Goal: Task Accomplishment & Management: Manage account settings

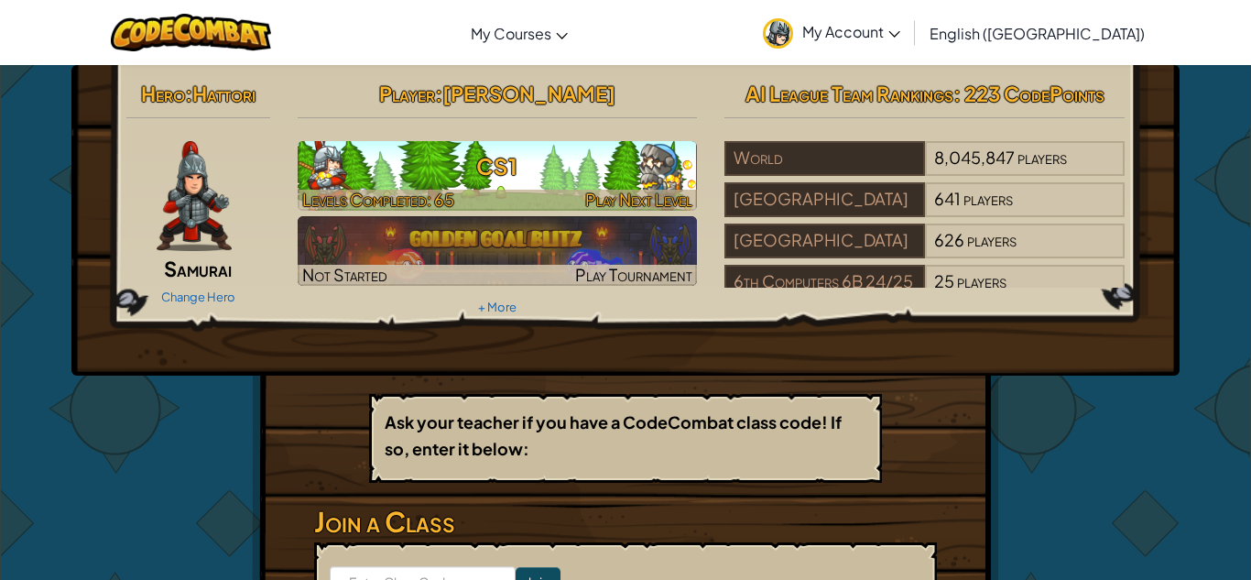
click at [593, 180] on h3 "CS1" at bounding box center [498, 166] width 400 height 41
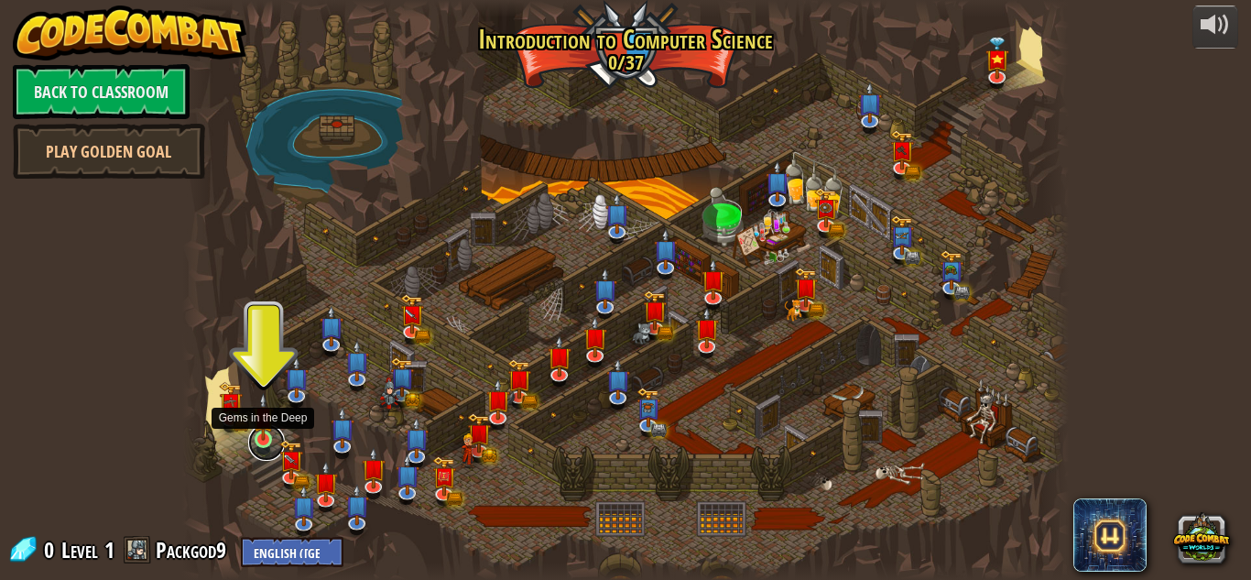
click at [263, 441] on link at bounding box center [266, 442] width 37 height 37
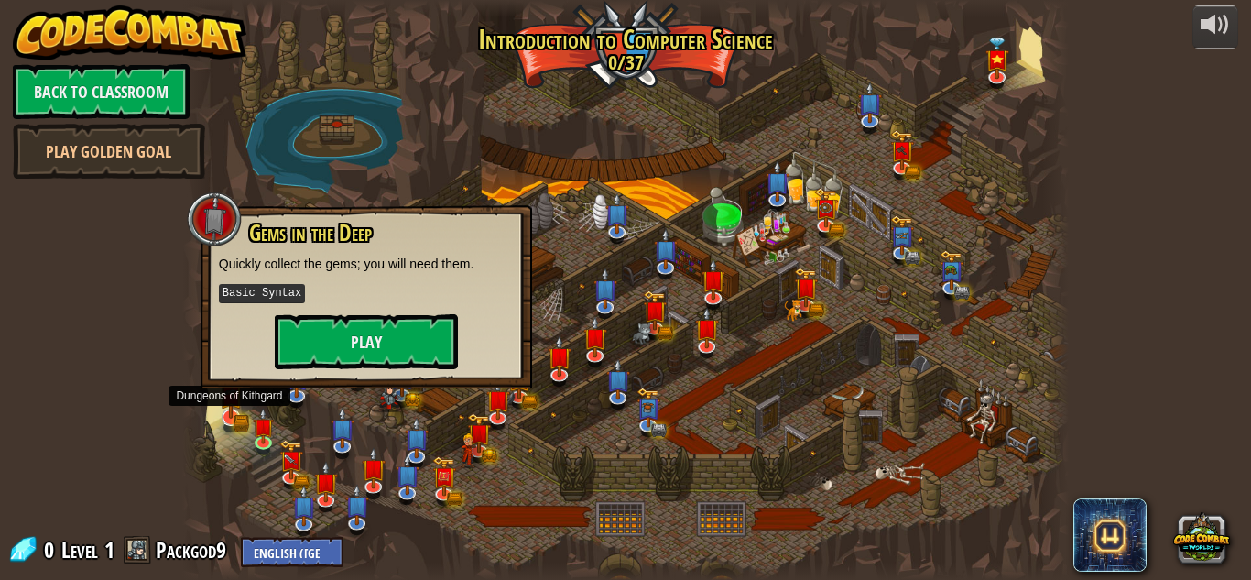
click at [235, 417] on img at bounding box center [231, 392] width 24 height 52
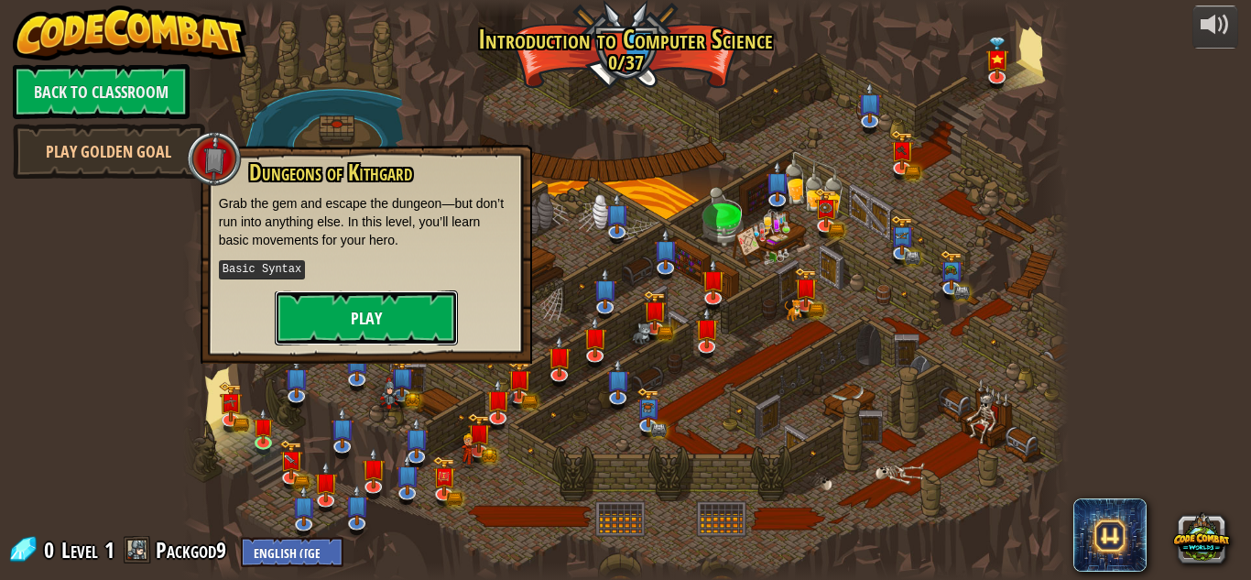
click at [376, 324] on button "Play" at bounding box center [366, 317] width 183 height 55
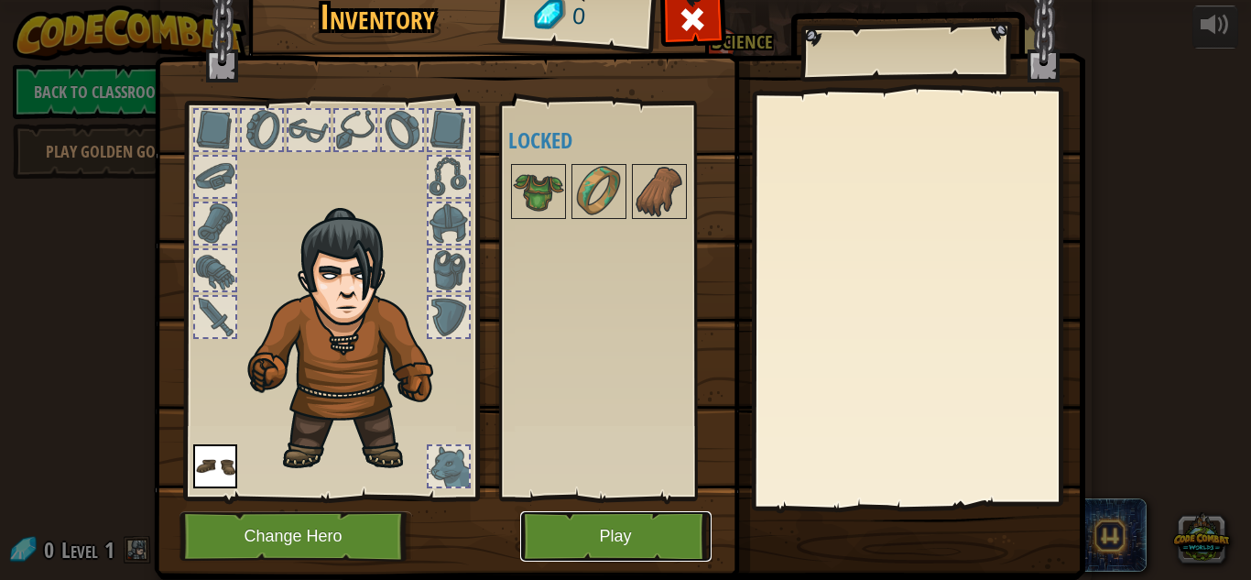
click at [624, 516] on button "Play" at bounding box center [615, 536] width 191 height 50
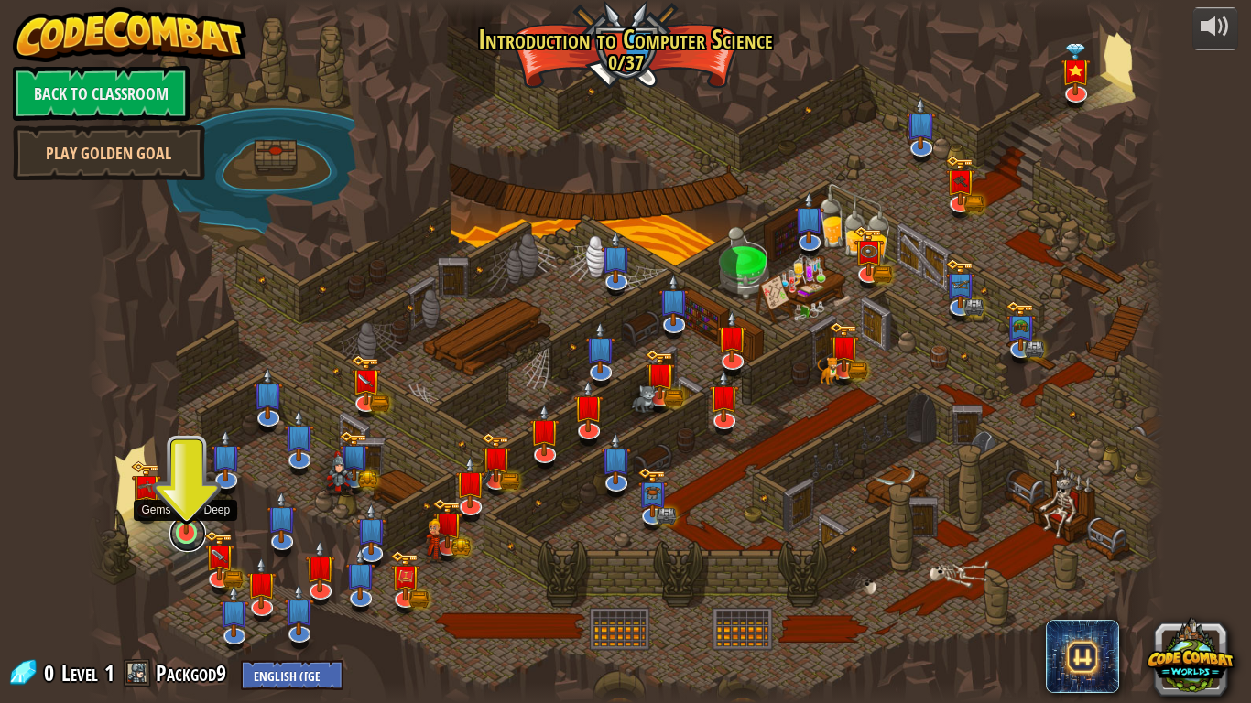
click at [182, 543] on link at bounding box center [187, 534] width 37 height 37
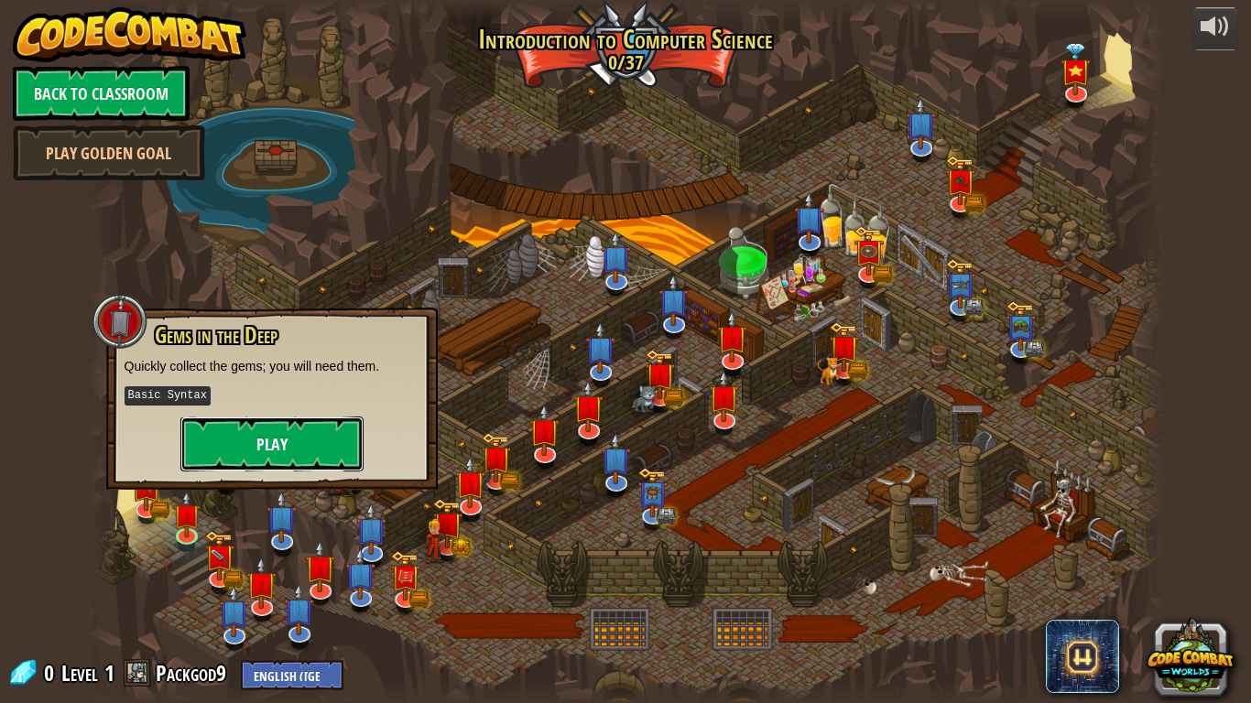
click at [262, 459] on button "Play" at bounding box center [271, 444] width 183 height 55
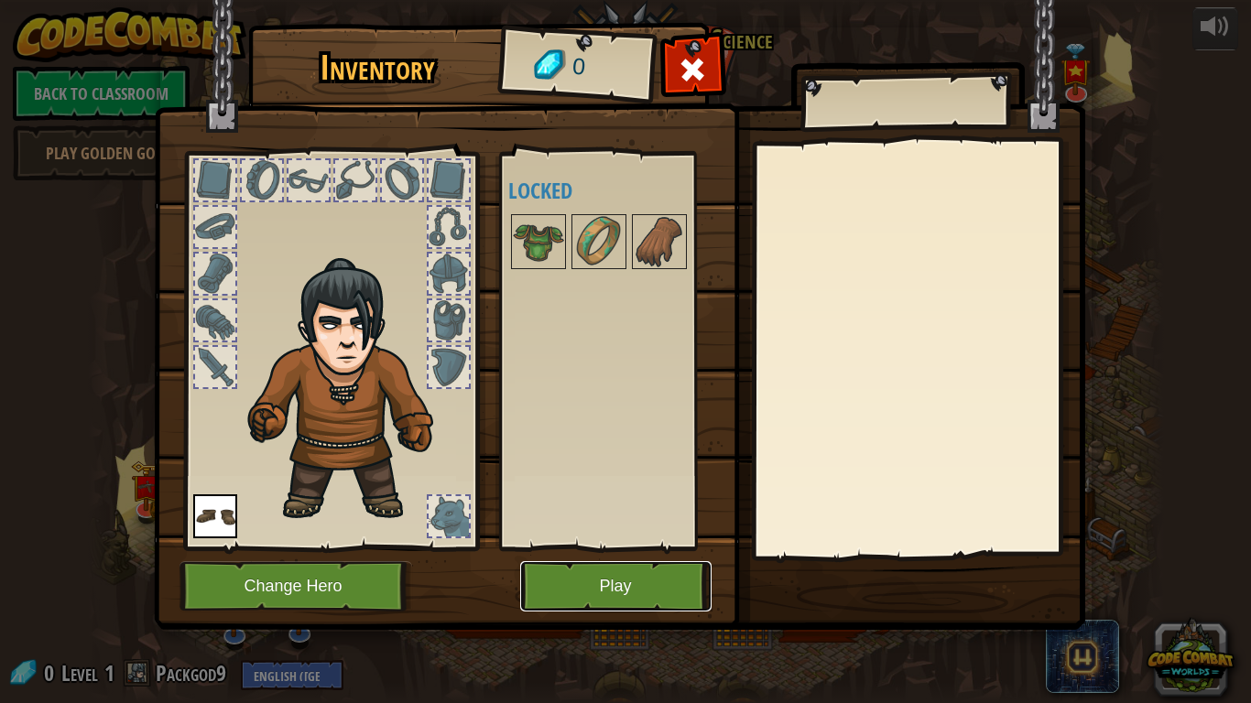
click at [656, 579] on button "Play" at bounding box center [615, 586] width 191 height 50
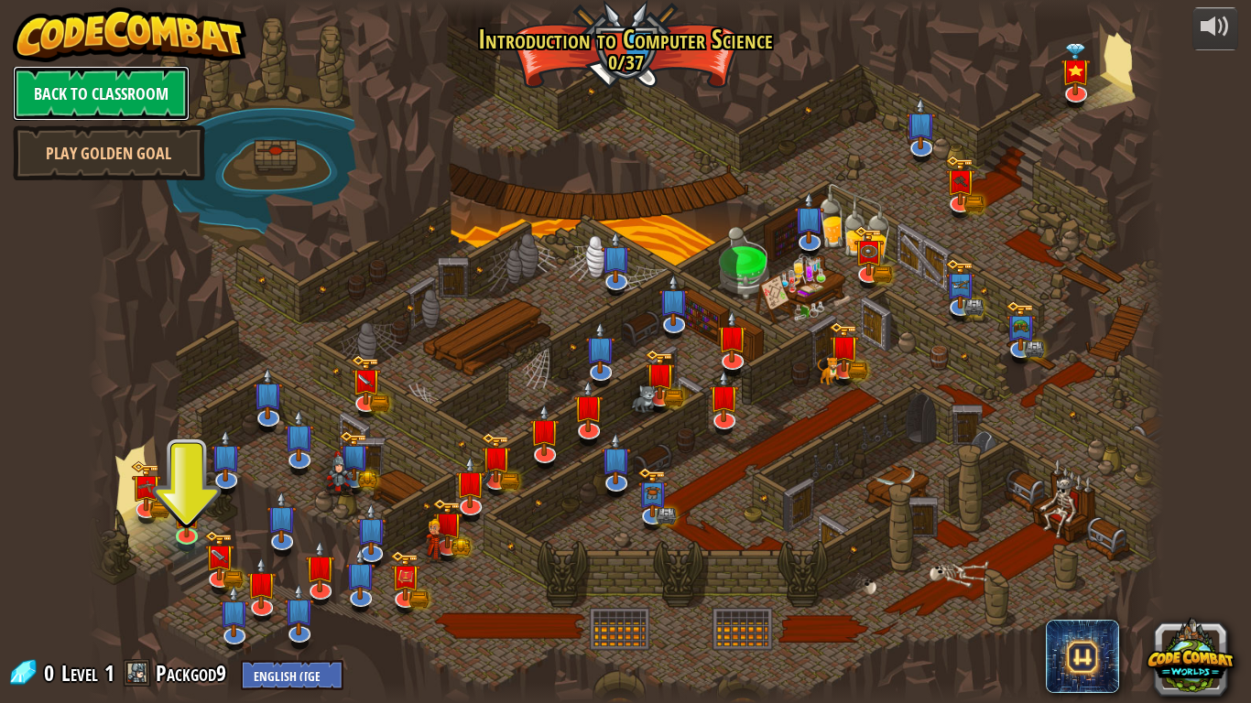
click at [119, 74] on link "Back to Classroom" at bounding box center [101, 93] width 177 height 55
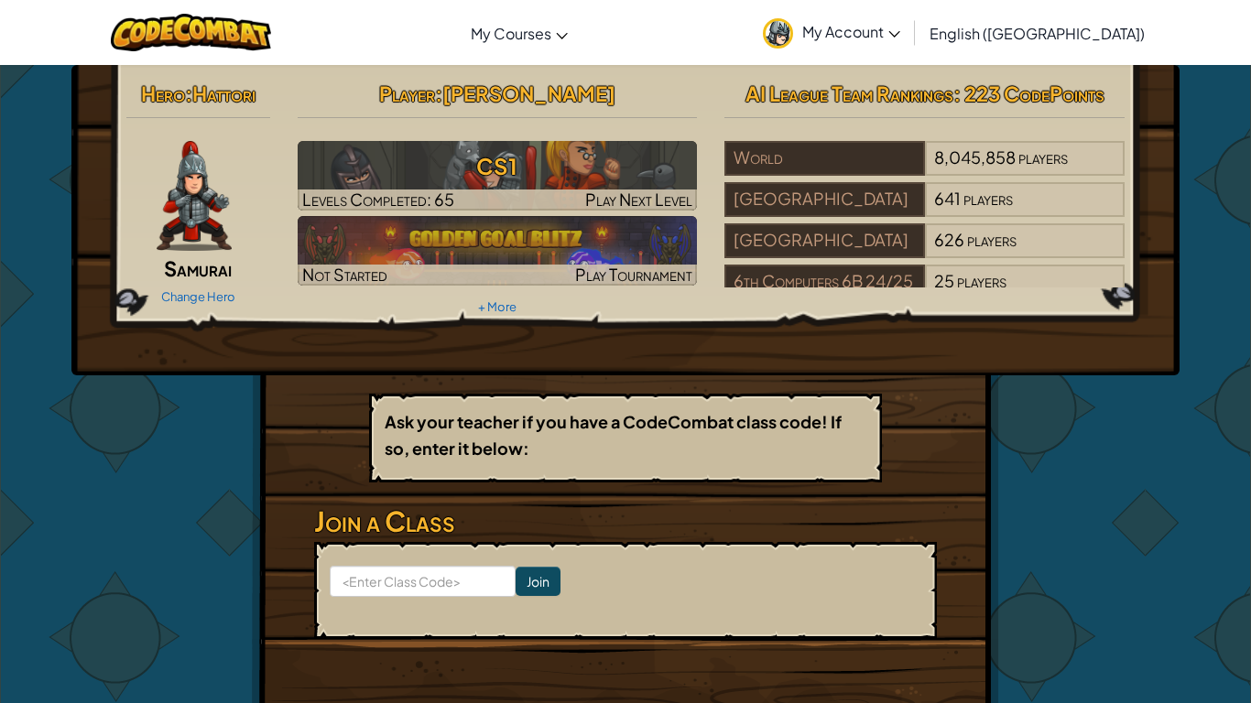
click at [202, 135] on hr at bounding box center [198, 126] width 144 height 19
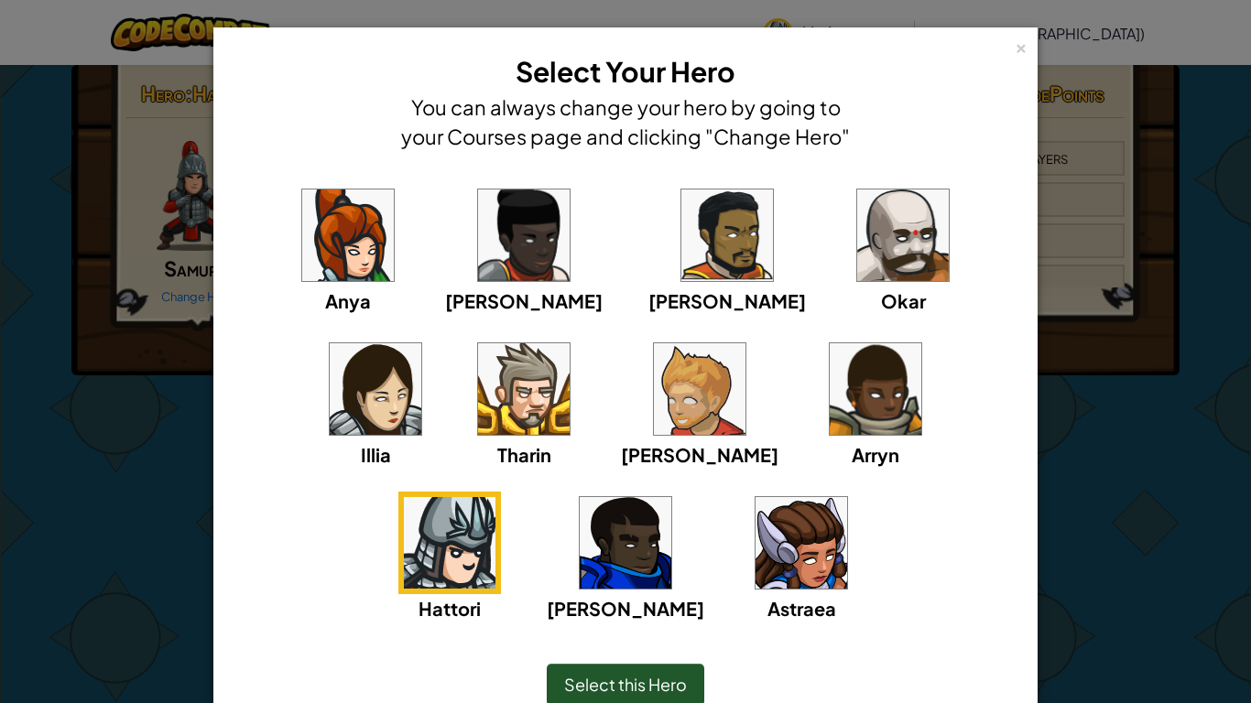
click at [756, 518] on img at bounding box center [802, 543] width 92 height 92
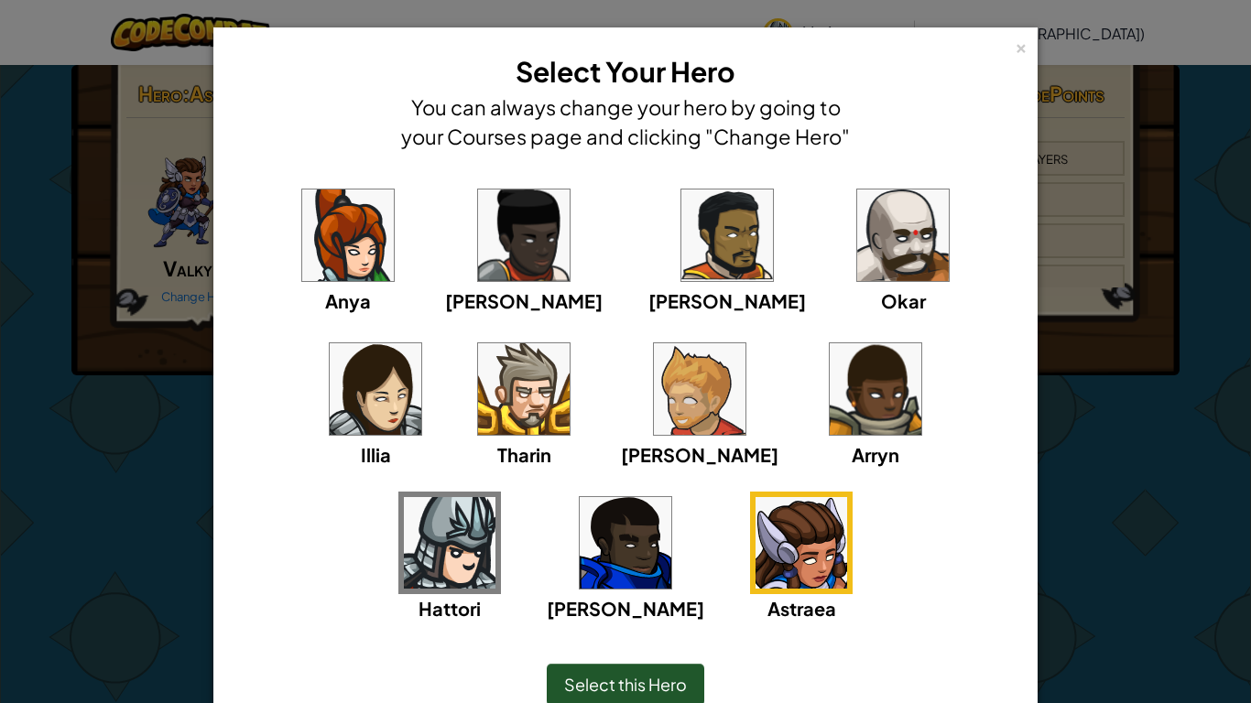
click at [496, 497] on img at bounding box center [450, 543] width 92 height 92
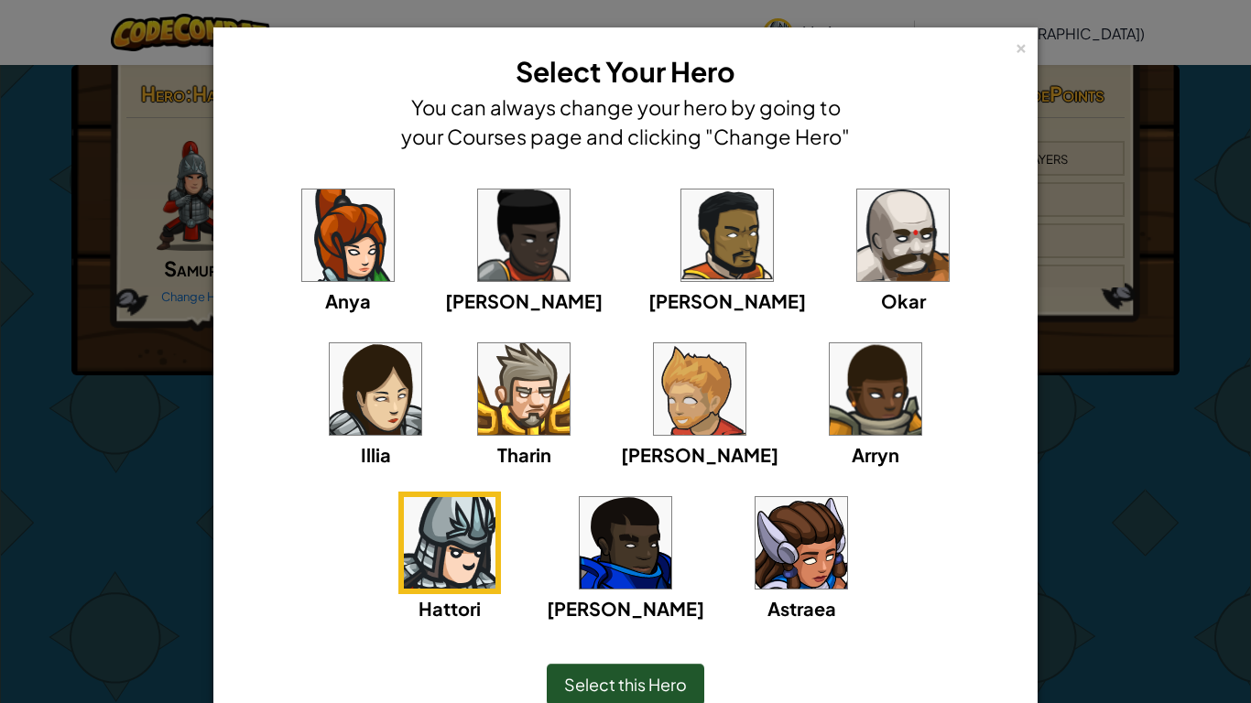
click at [857, 268] on img at bounding box center [903, 236] width 92 height 92
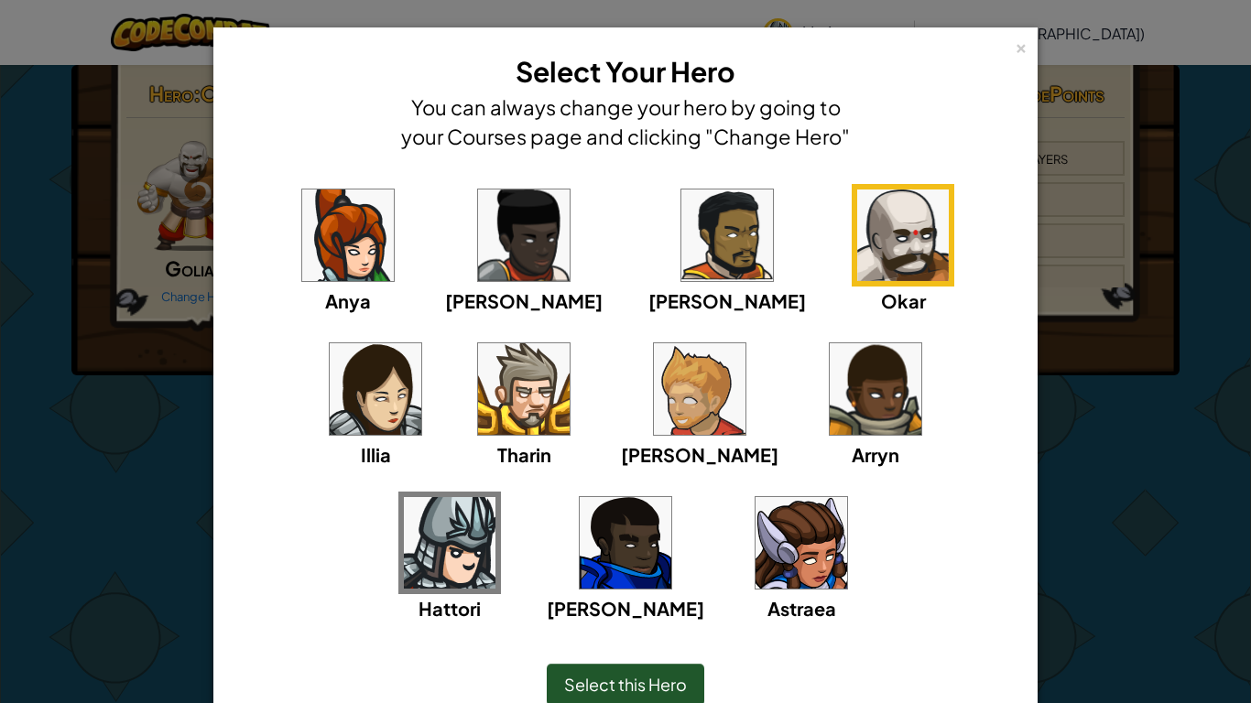
click at [662, 579] on span "Select this Hero" at bounding box center [625, 684] width 123 height 21
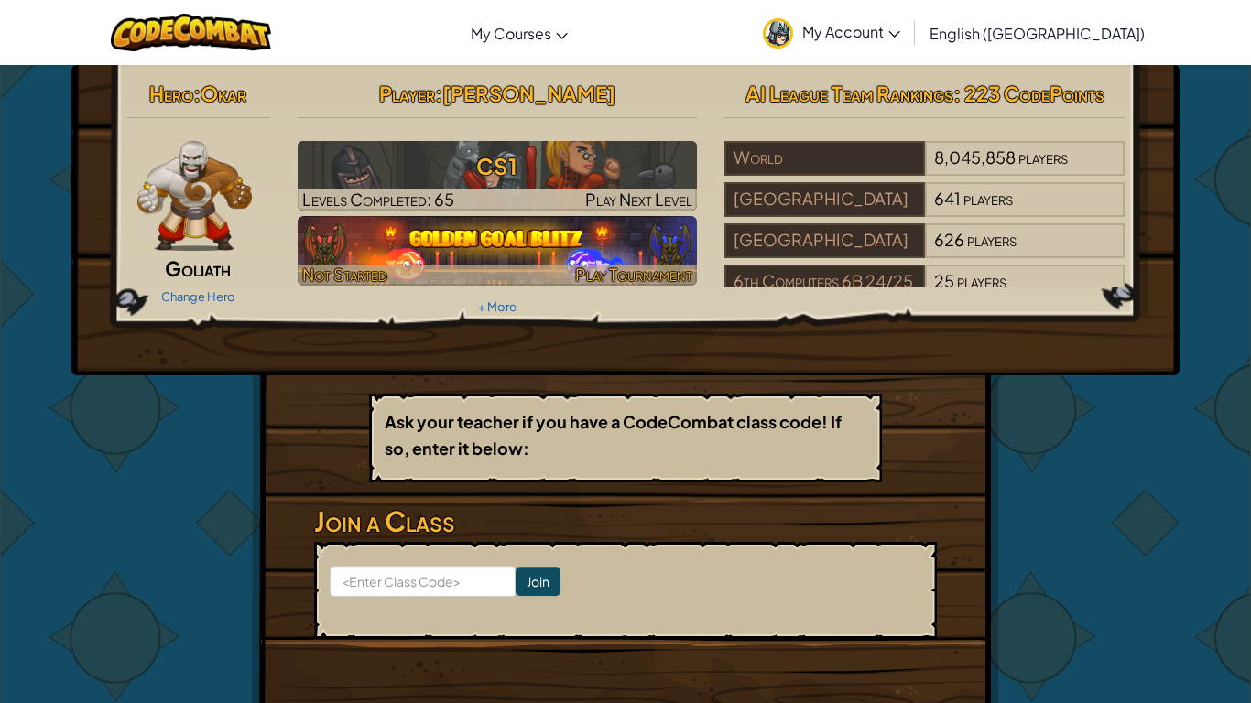
click at [497, 243] on img at bounding box center [498, 251] width 400 height 70
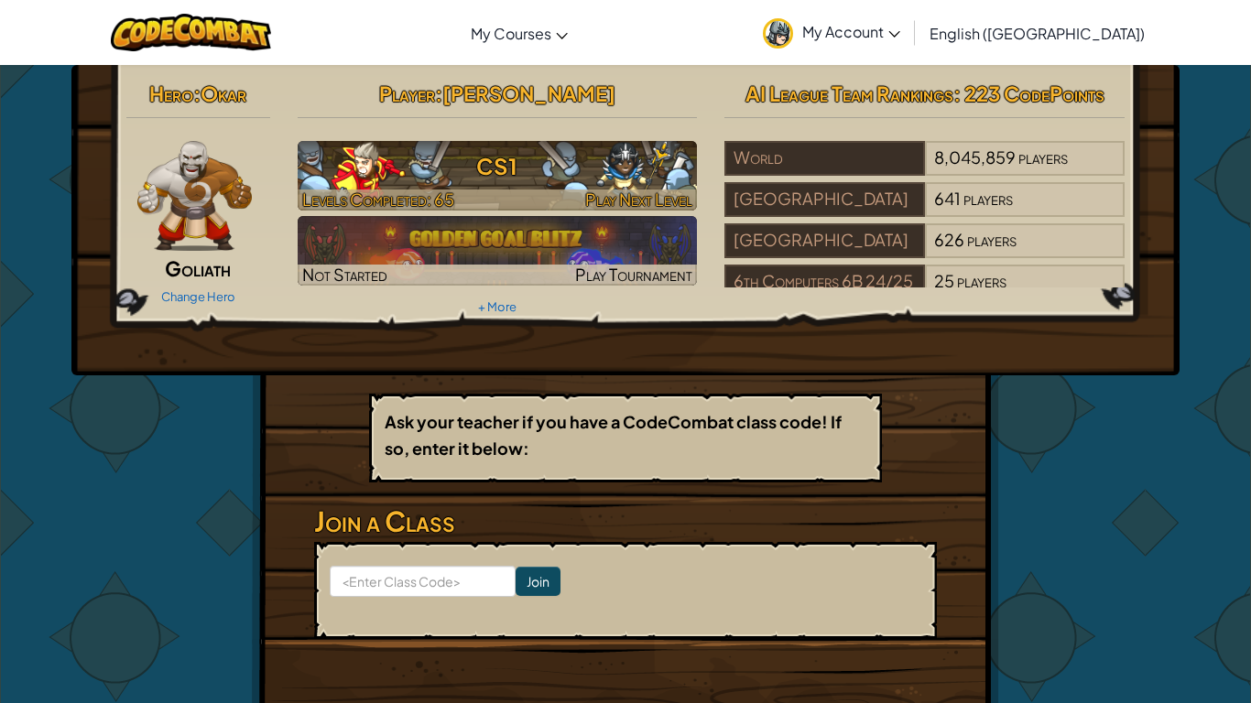
click at [632, 175] on h3 "CS1" at bounding box center [498, 166] width 400 height 41
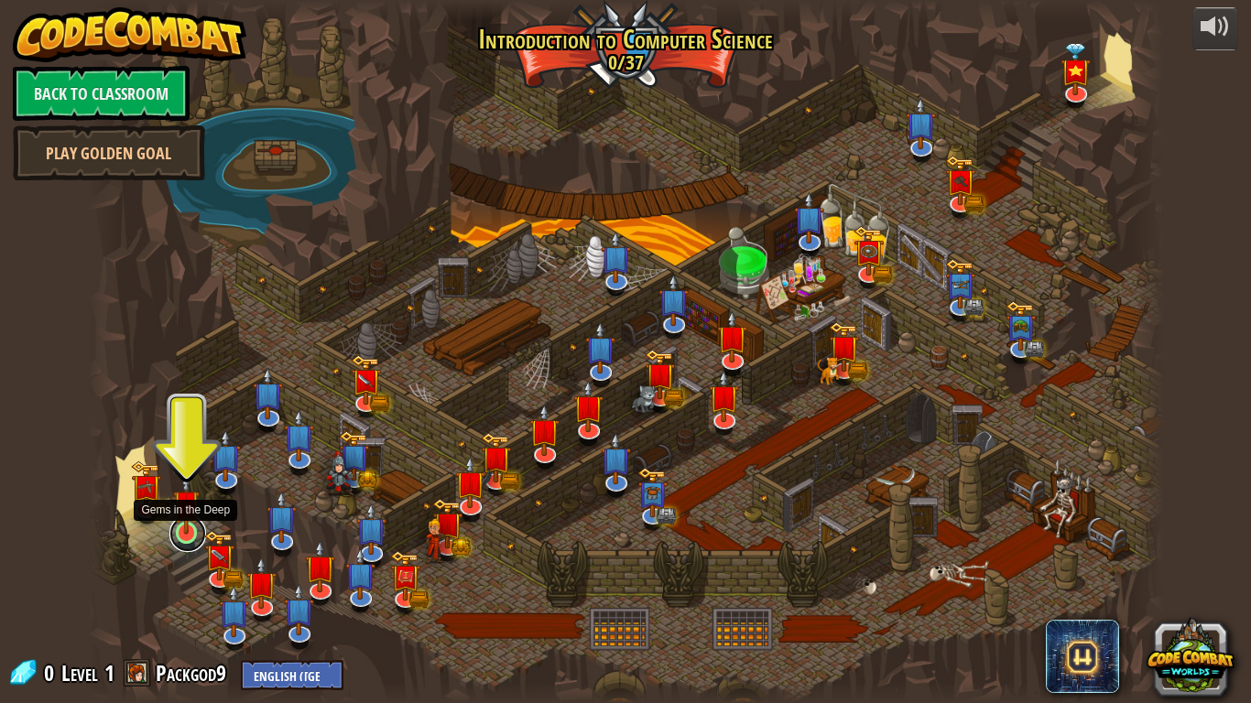
click at [184, 541] on link at bounding box center [187, 534] width 37 height 37
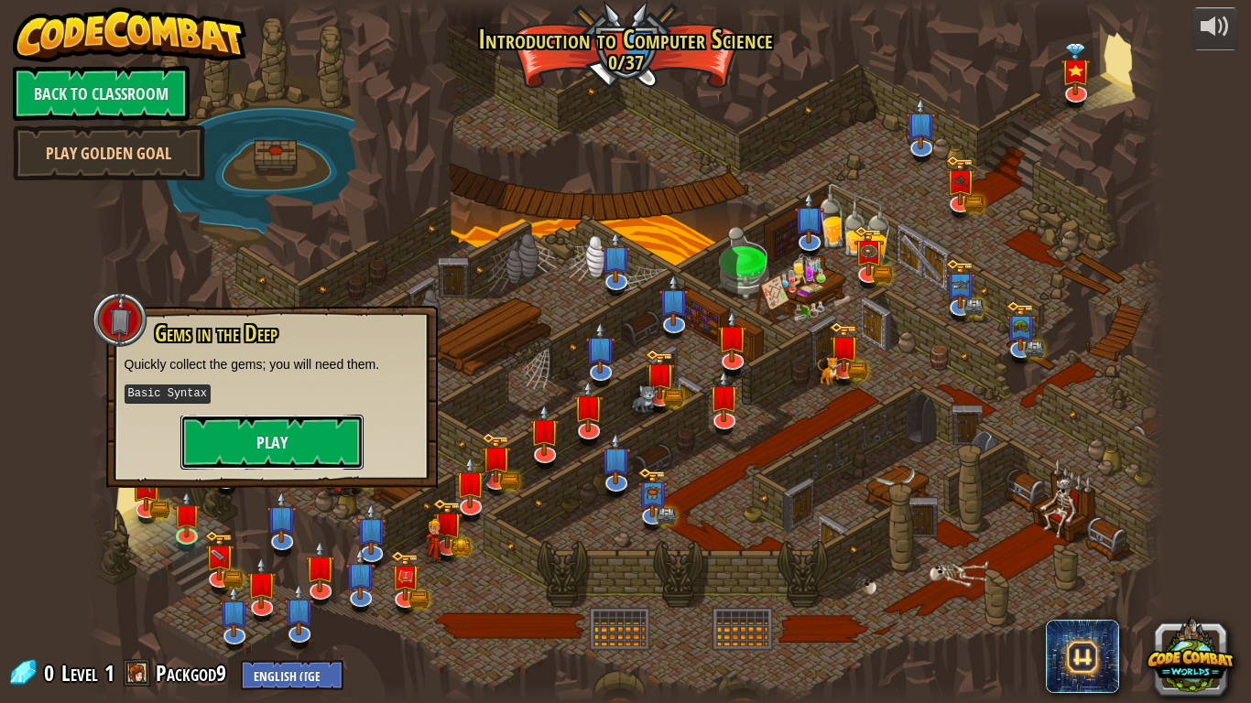
click at [287, 439] on button "Play" at bounding box center [271, 442] width 183 height 55
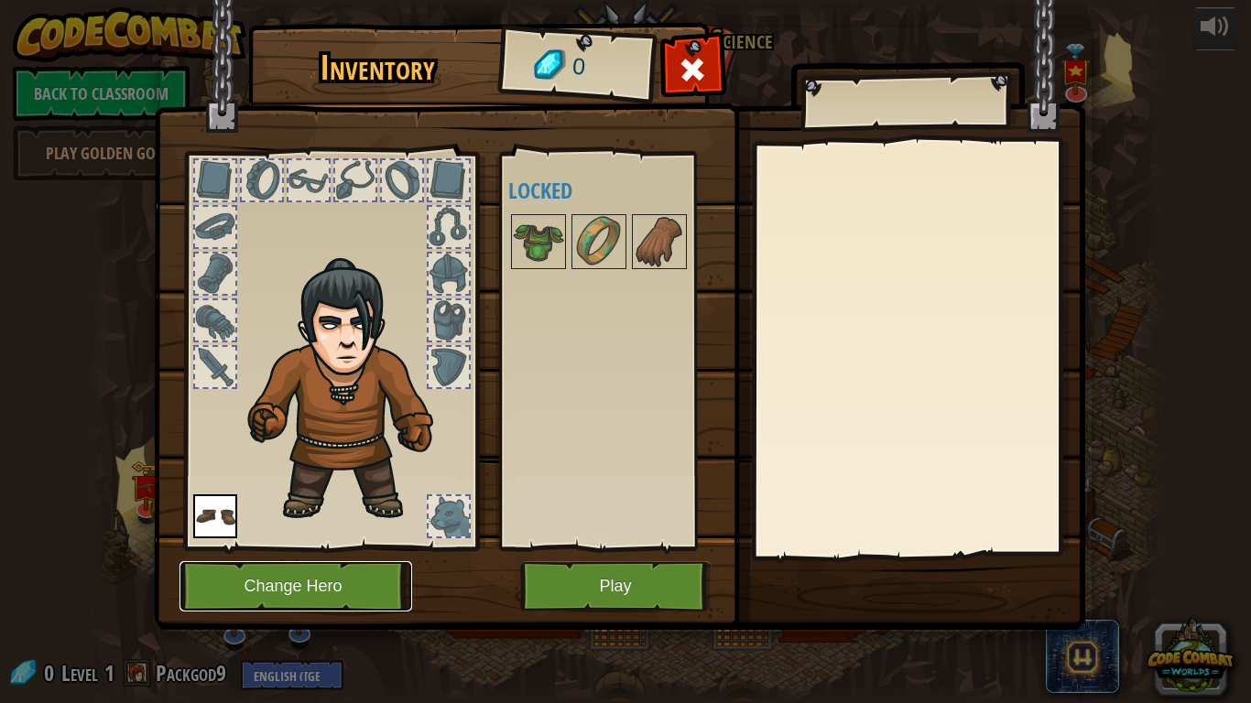
click at [400, 571] on button "Change Hero" at bounding box center [296, 586] width 233 height 50
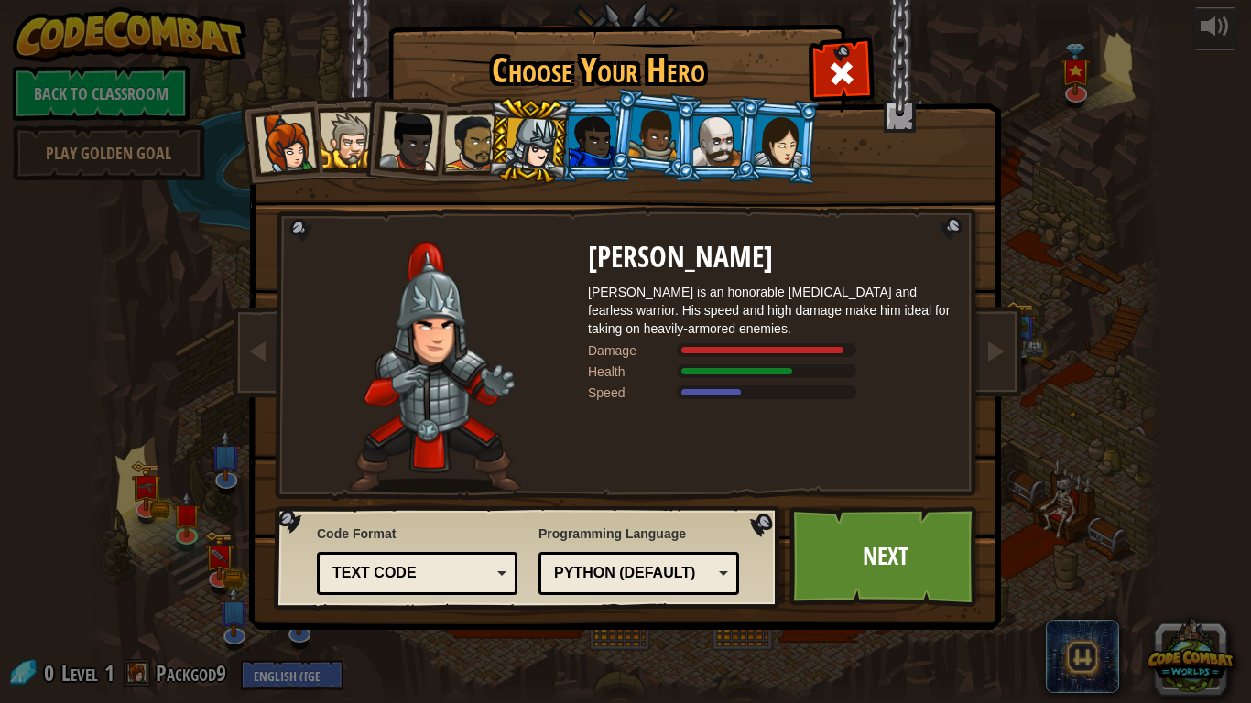
click at [566, 142] on li at bounding box center [528, 141] width 87 height 88
click at [600, 158] on div at bounding box center [593, 140] width 48 height 49
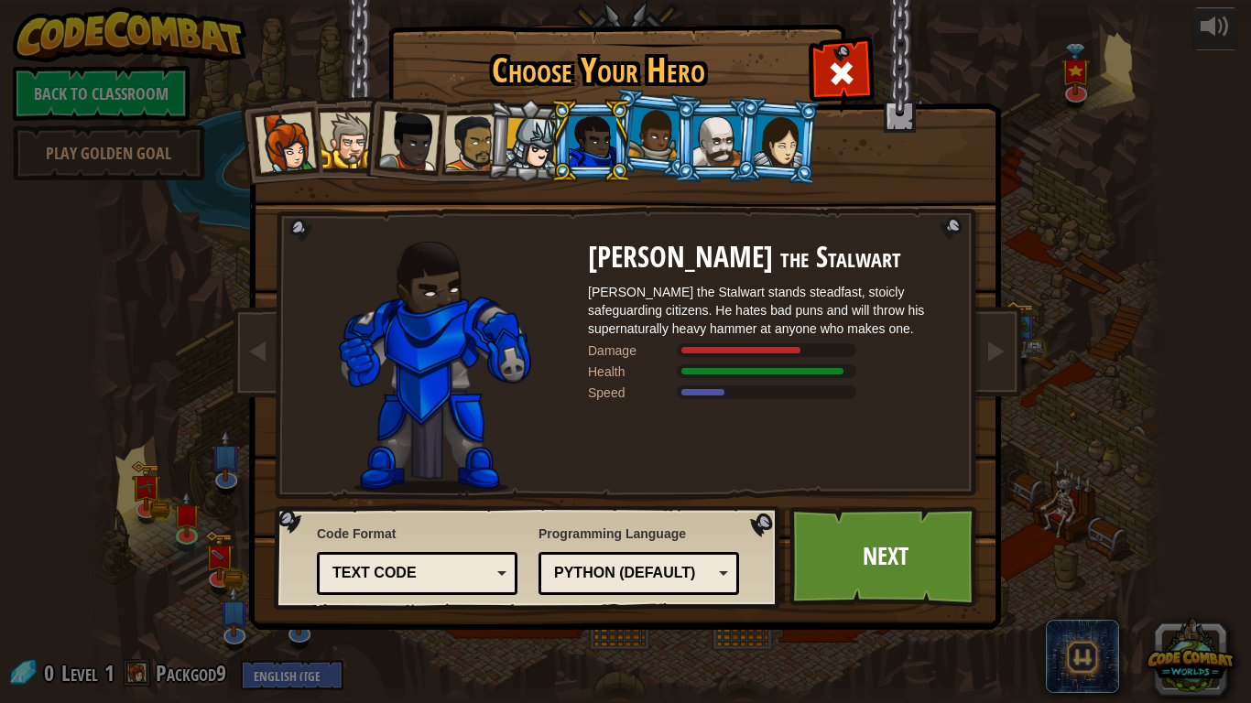
click at [678, 159] on li at bounding box center [715, 140] width 82 height 83
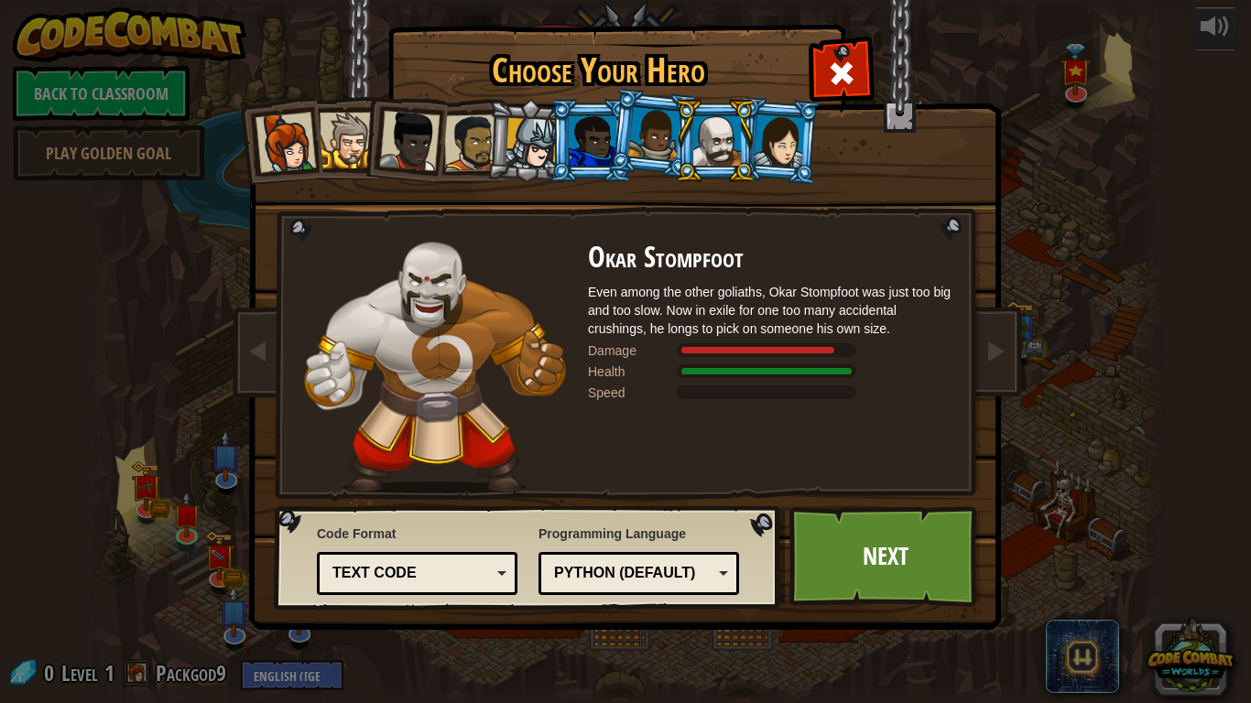
click at [646, 163] on li at bounding box center [652, 134] width 91 height 92
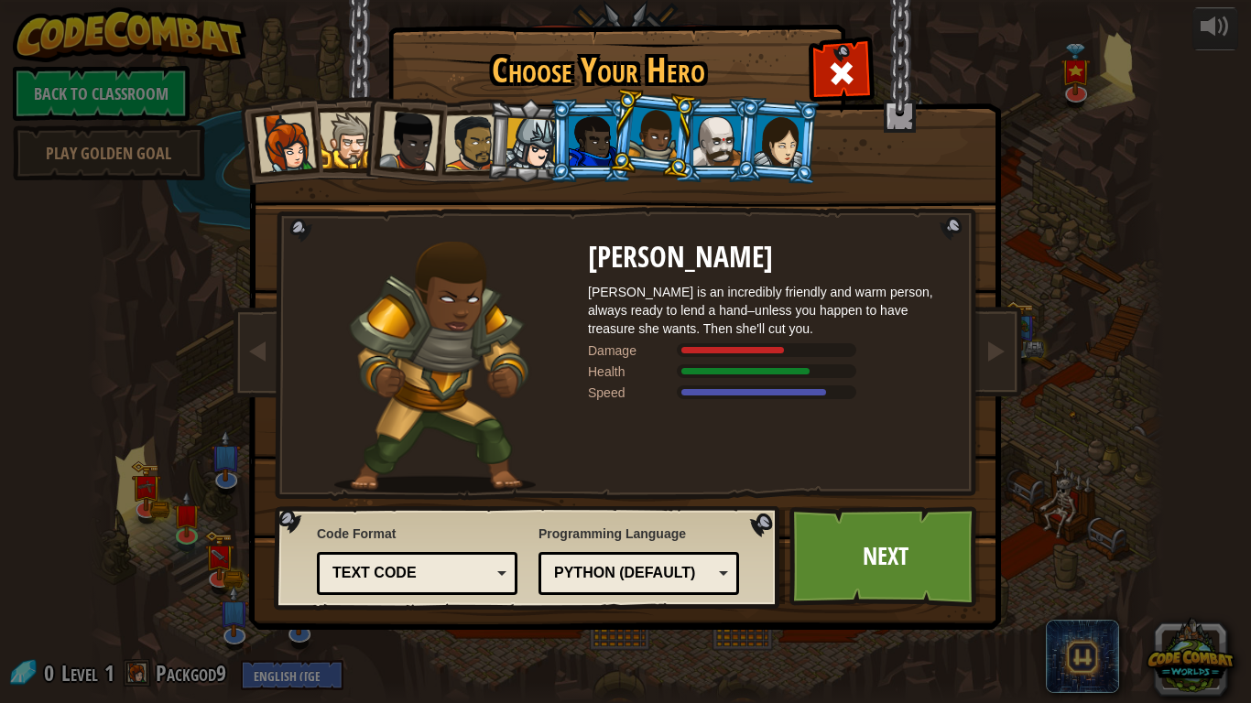
click at [546, 142] on div at bounding box center [532, 144] width 52 height 52
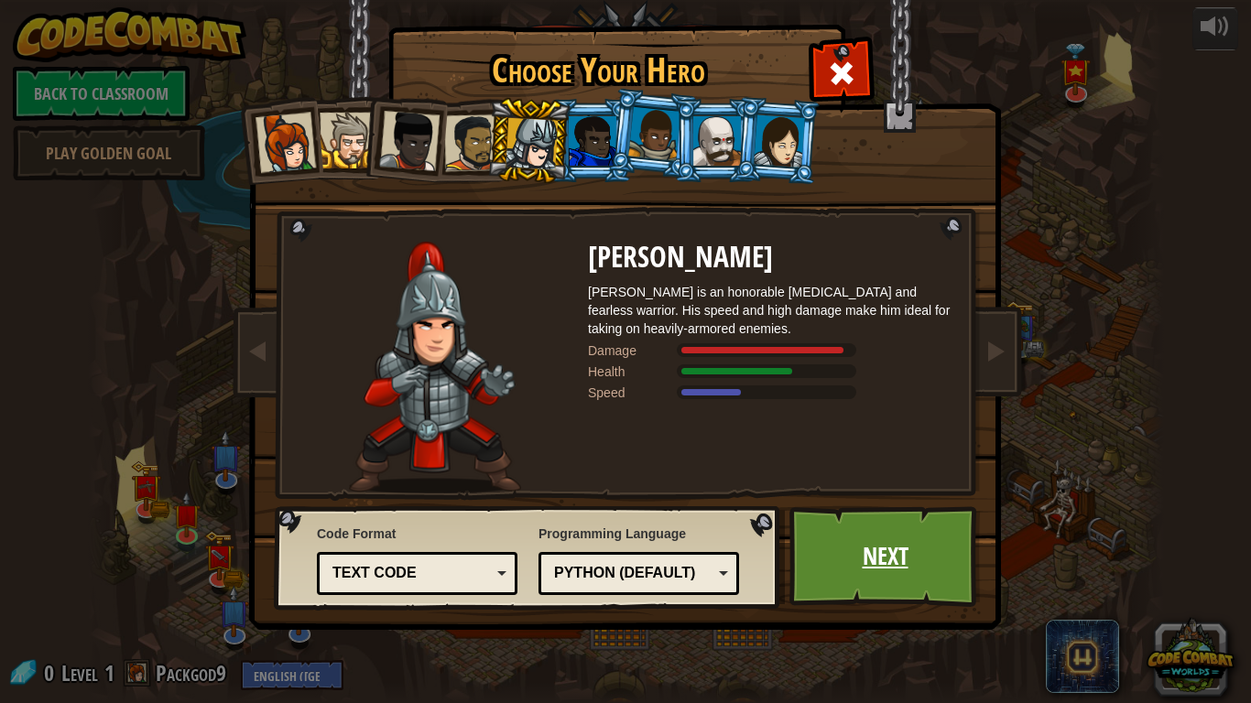
click at [841, 579] on link "Next" at bounding box center [885, 557] width 191 height 101
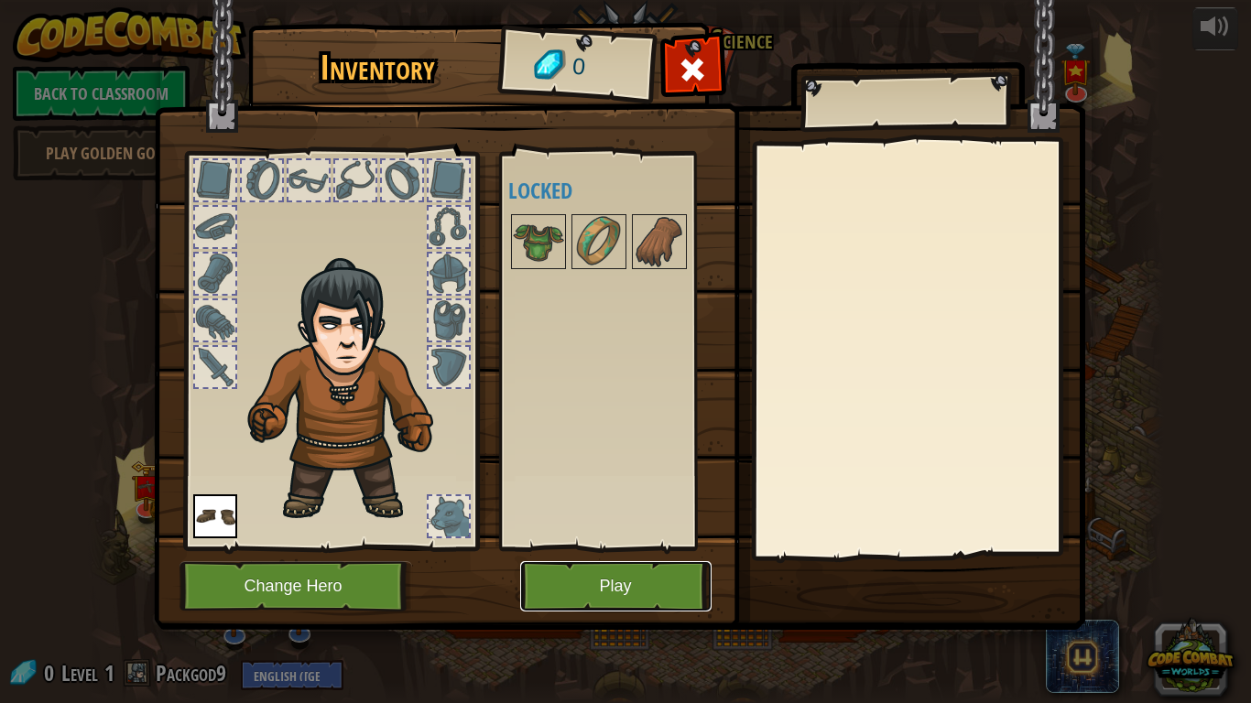
click at [620, 572] on button "Play" at bounding box center [615, 586] width 191 height 50
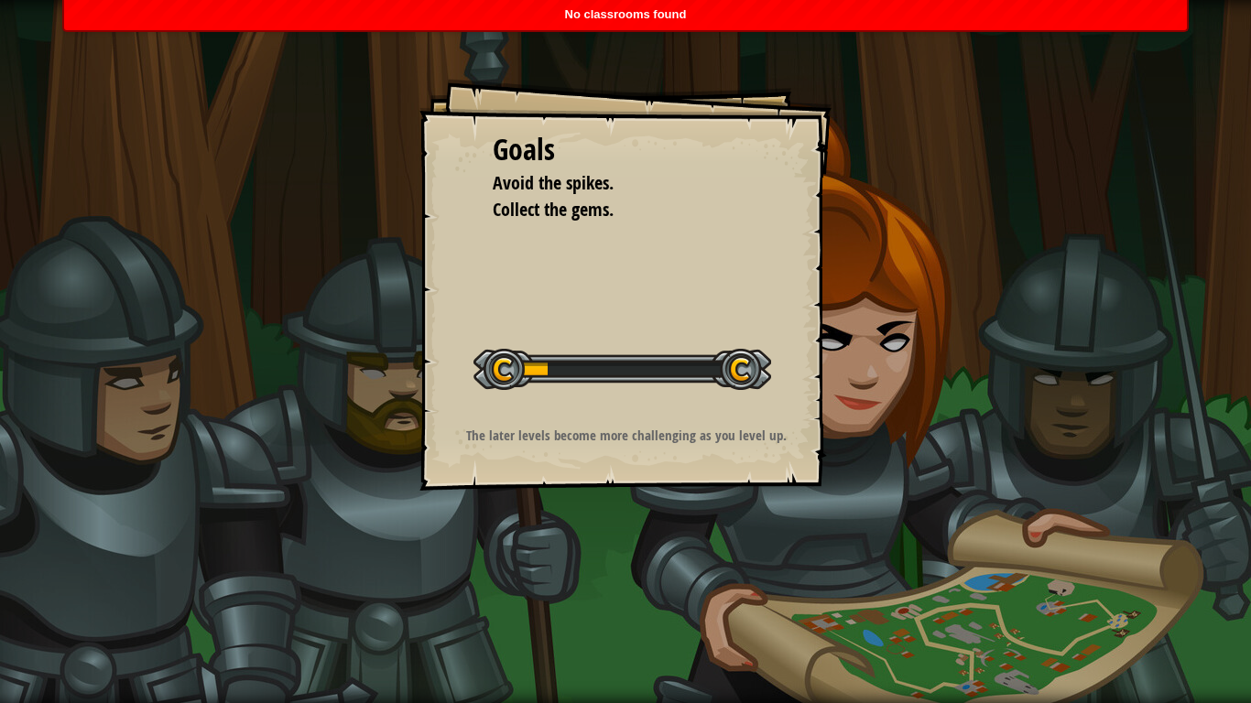
click at [689, 415] on div "Goals Avoid the spikes. Collect the gems. Start Level Error loading from server…" at bounding box center [625, 285] width 412 height 412
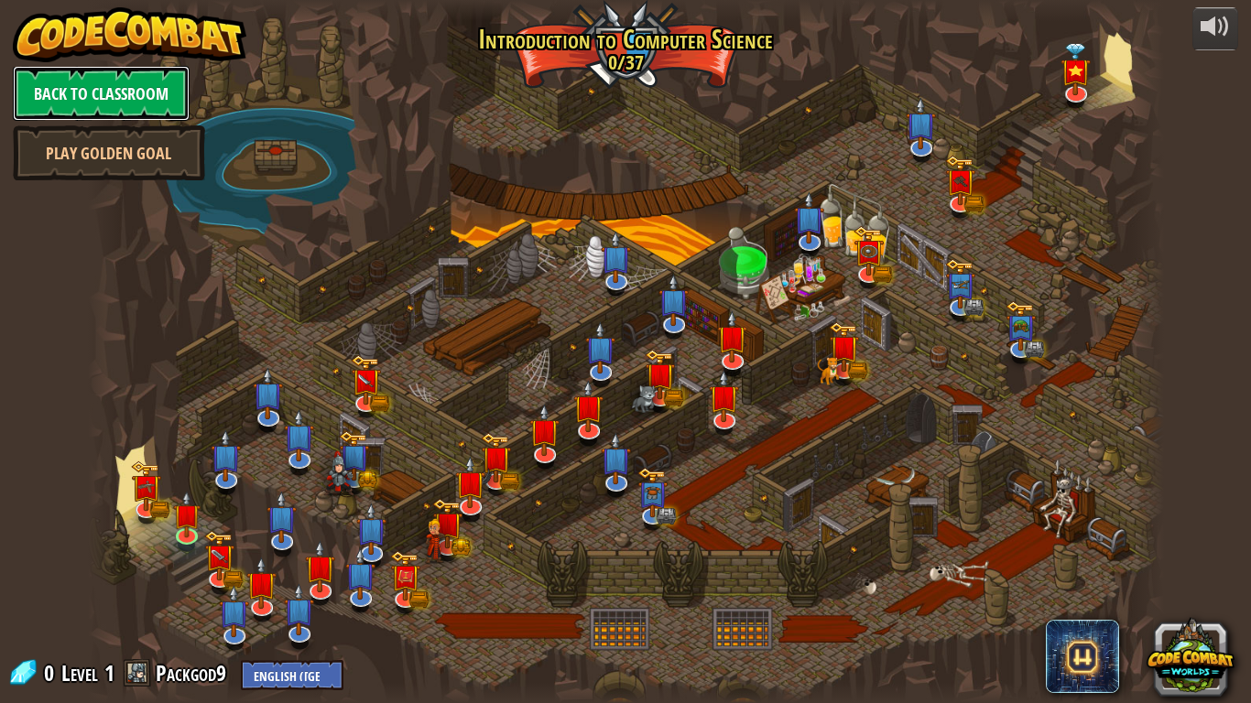
click at [66, 101] on link "Back to Classroom" at bounding box center [101, 93] width 177 height 55
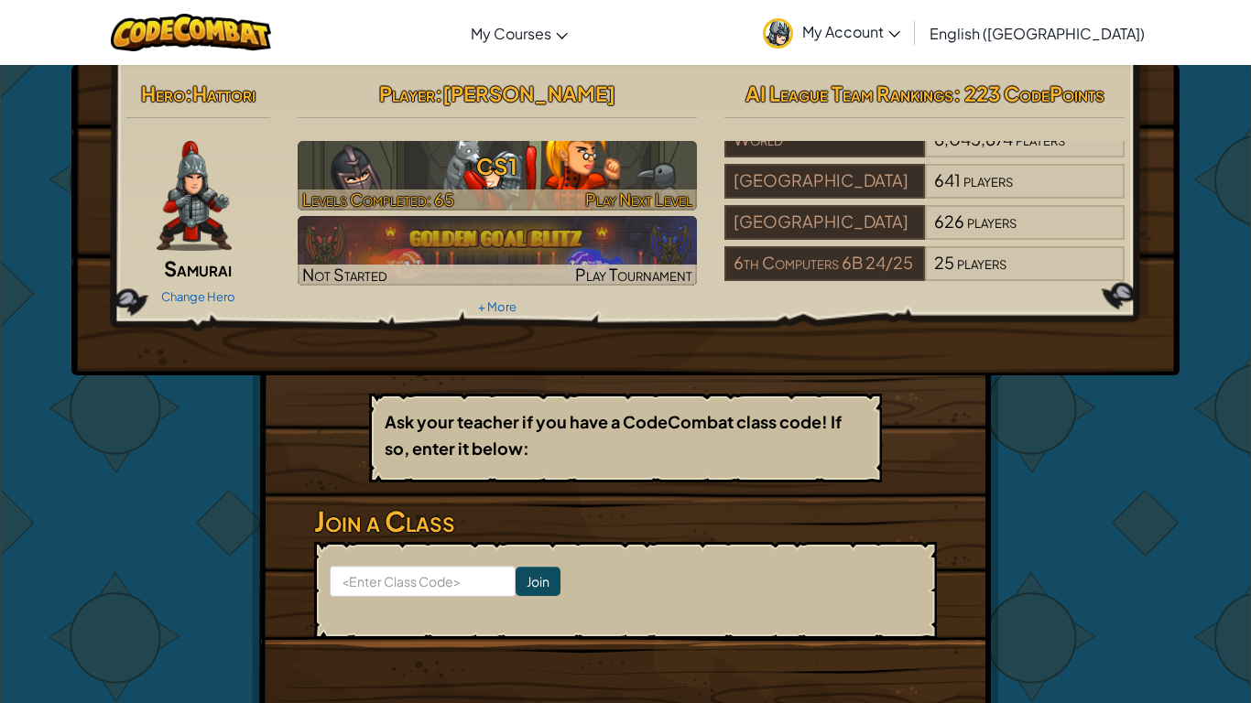
click at [638, 177] on h3 "CS1" at bounding box center [498, 166] width 400 height 41
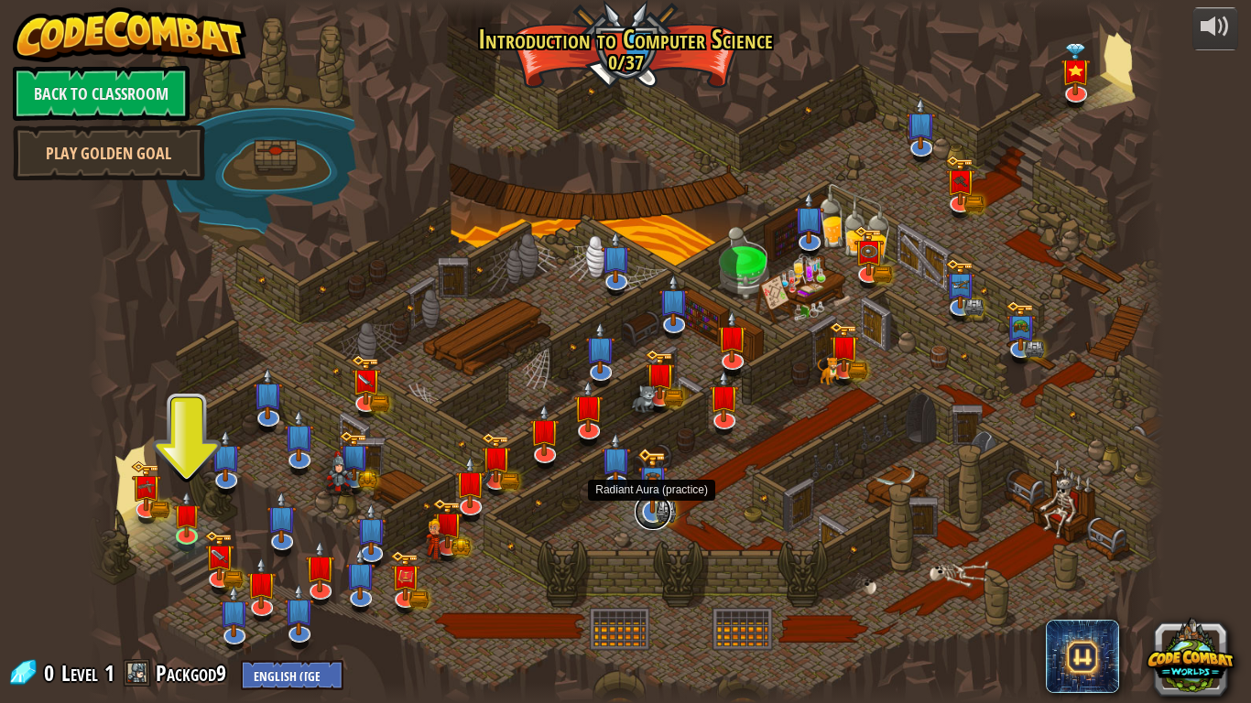
click at [653, 517] on link at bounding box center [653, 512] width 37 height 37
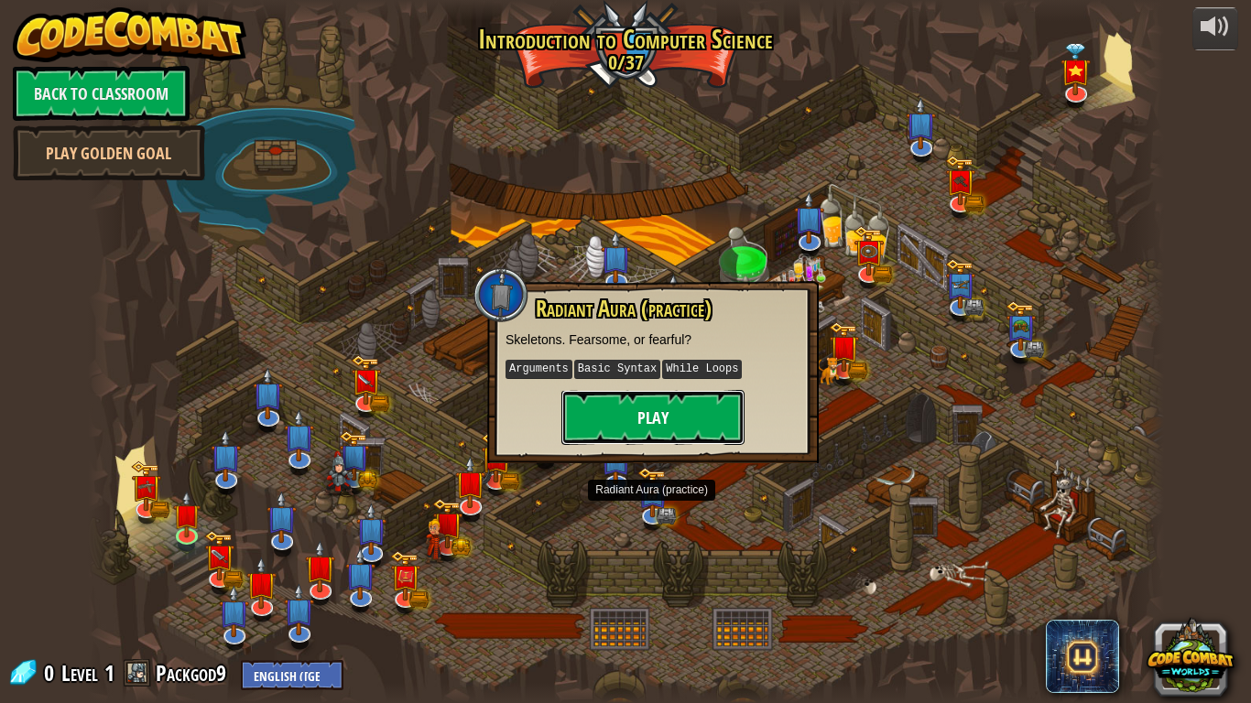
click at [627, 411] on button "Play" at bounding box center [652, 417] width 183 height 55
click at [668, 416] on button "Play" at bounding box center [652, 417] width 183 height 55
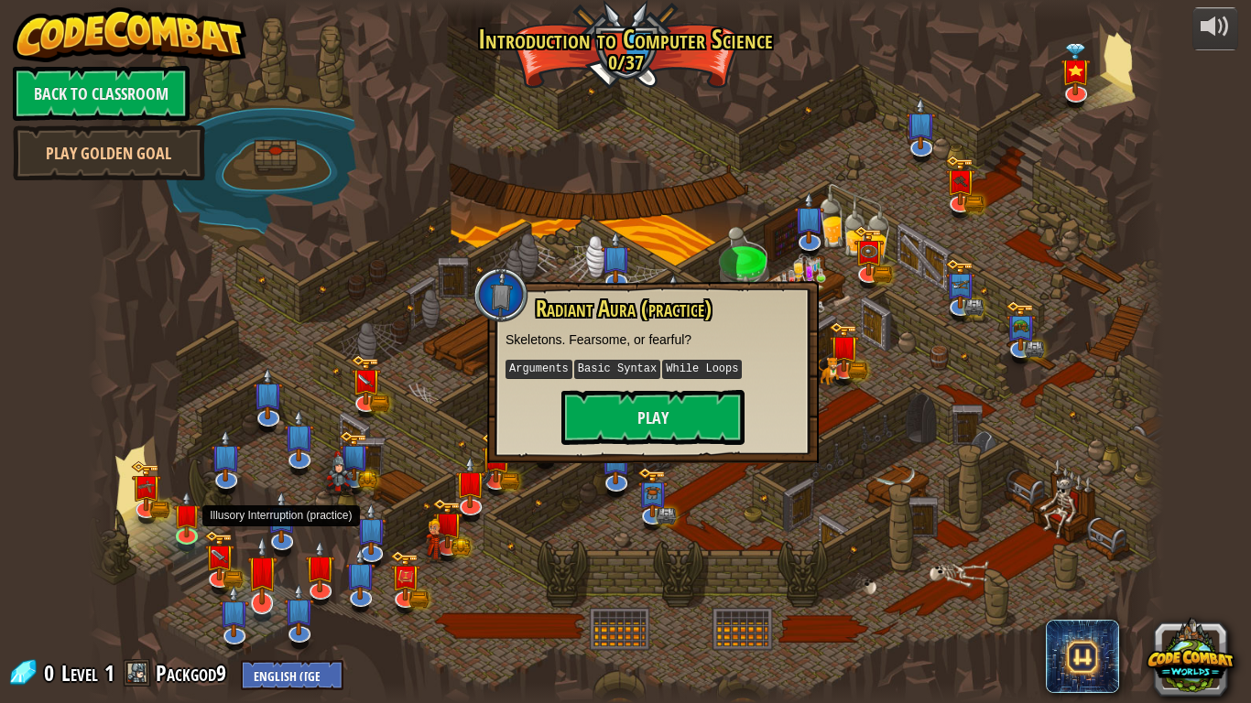
click at [253, 558] on img at bounding box center [262, 571] width 30 height 70
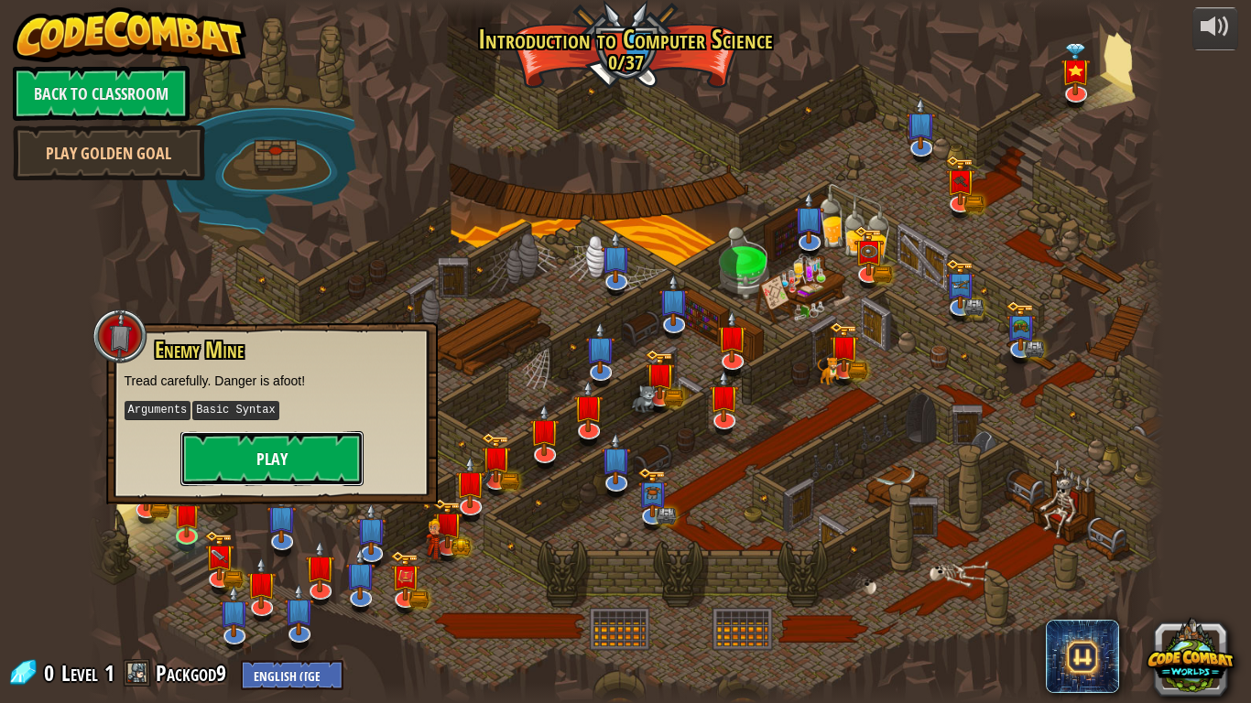
click at [225, 448] on button "Play" at bounding box center [271, 458] width 183 height 55
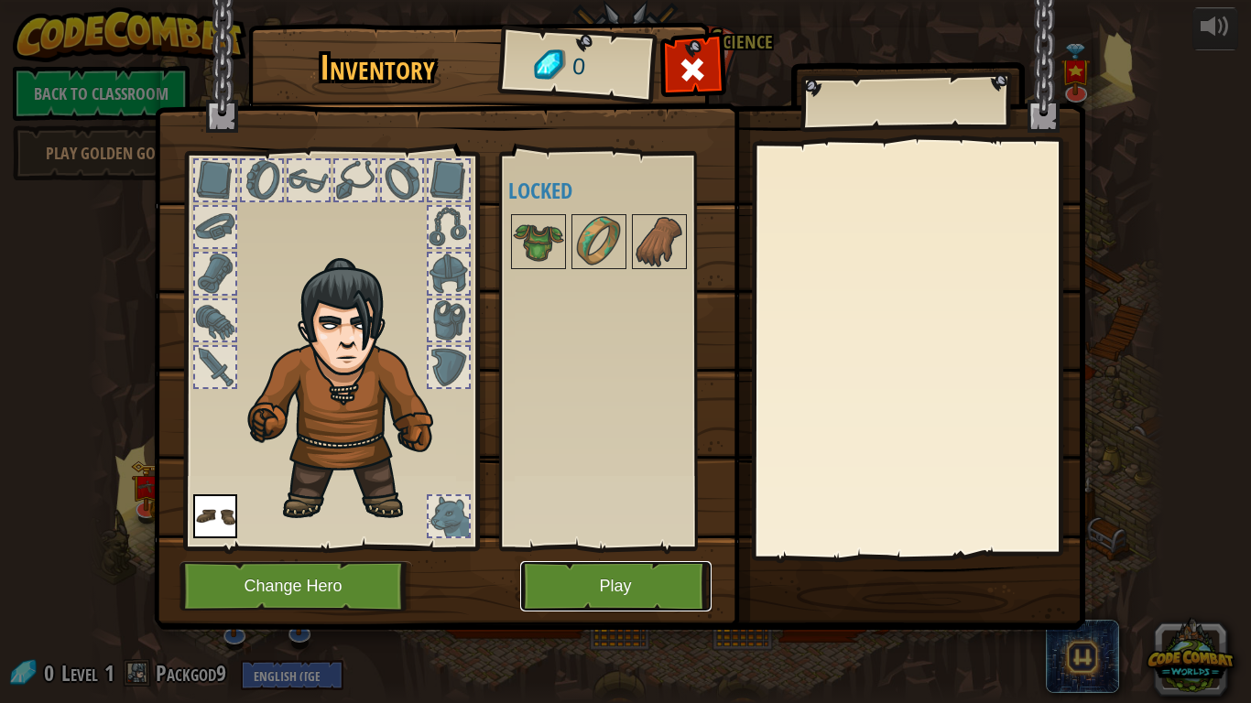
click at [551, 579] on button "Play" at bounding box center [615, 586] width 191 height 50
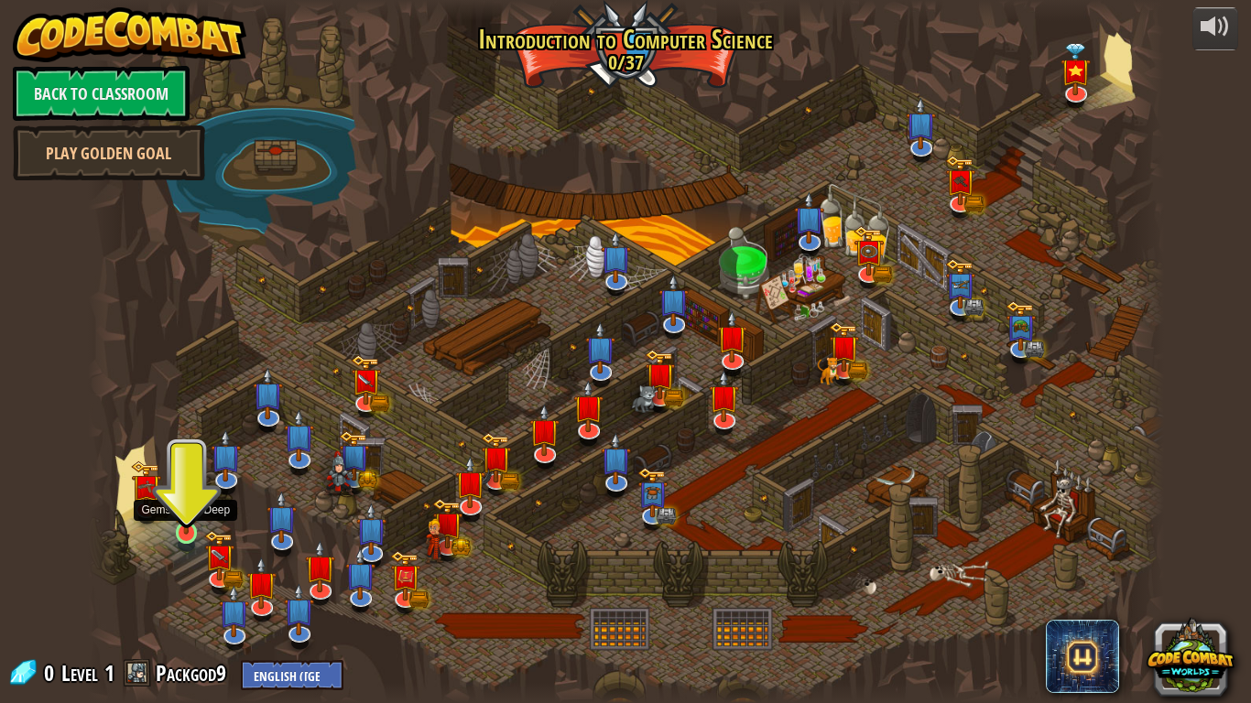
click at [185, 528] on img at bounding box center [186, 504] width 27 height 62
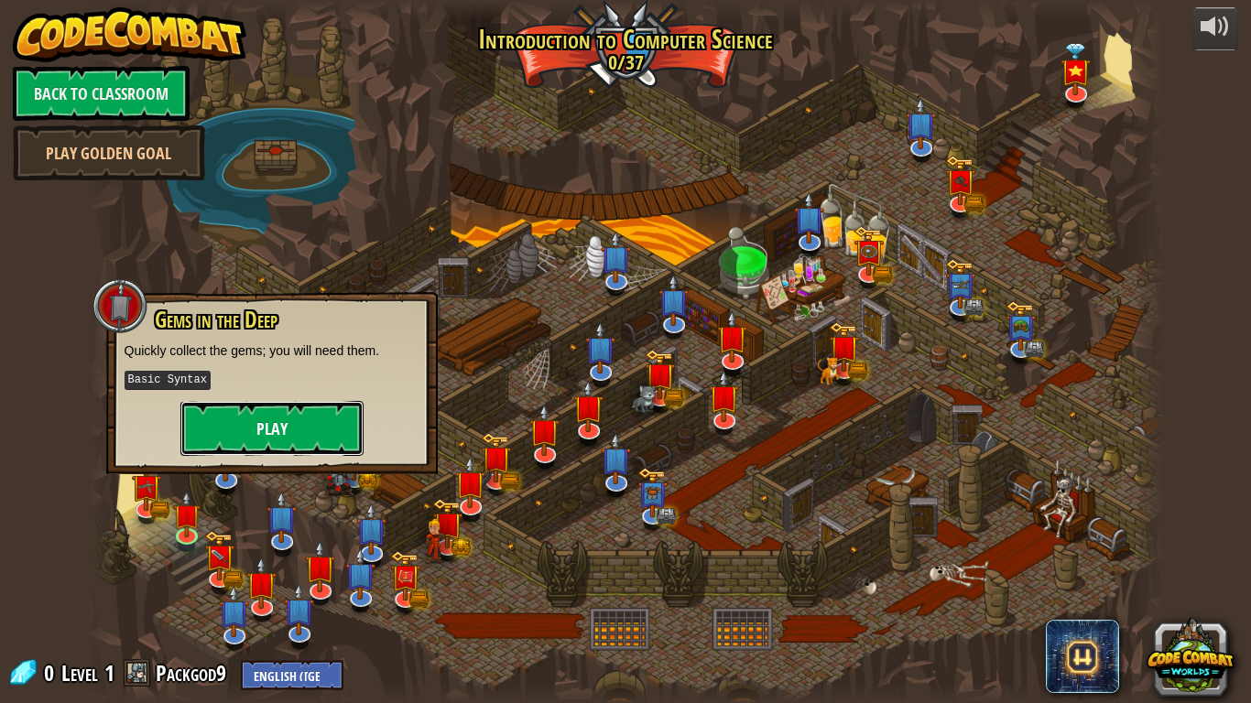
click at [241, 436] on button "Play" at bounding box center [271, 428] width 183 height 55
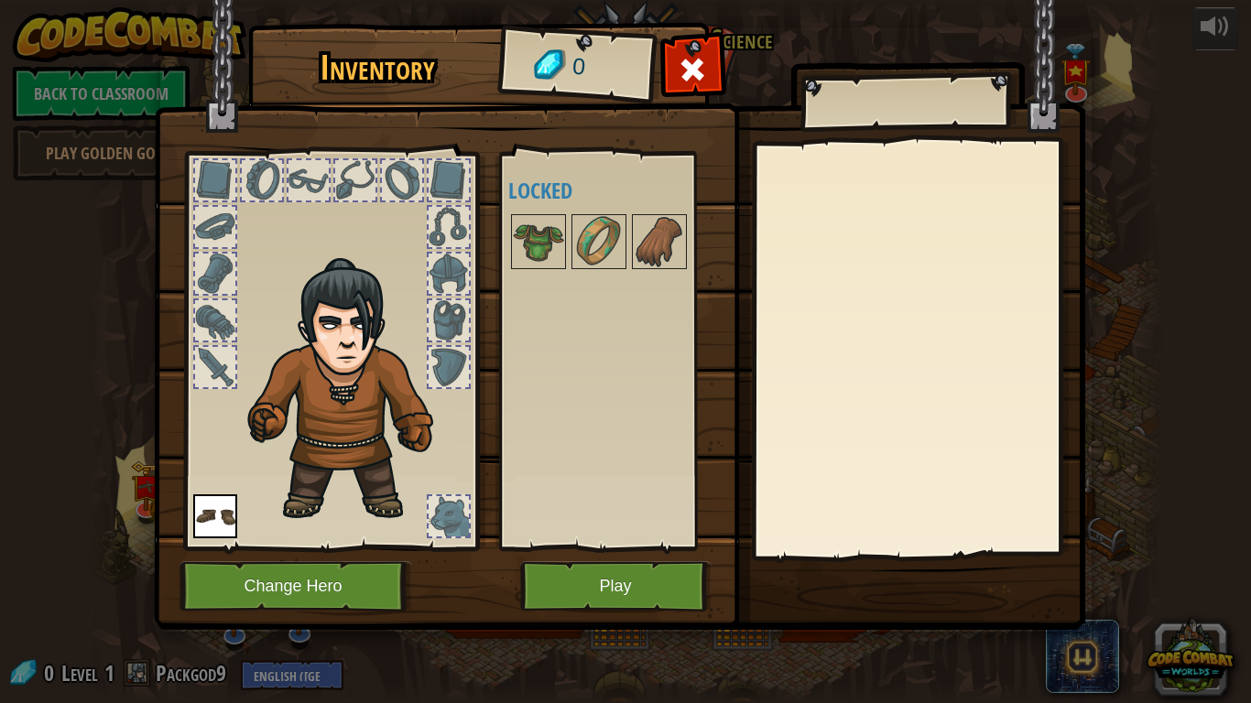
click at [239, 515] on img at bounding box center [351, 390] width 224 height 267
click at [235, 514] on img at bounding box center [215, 517] width 44 height 44
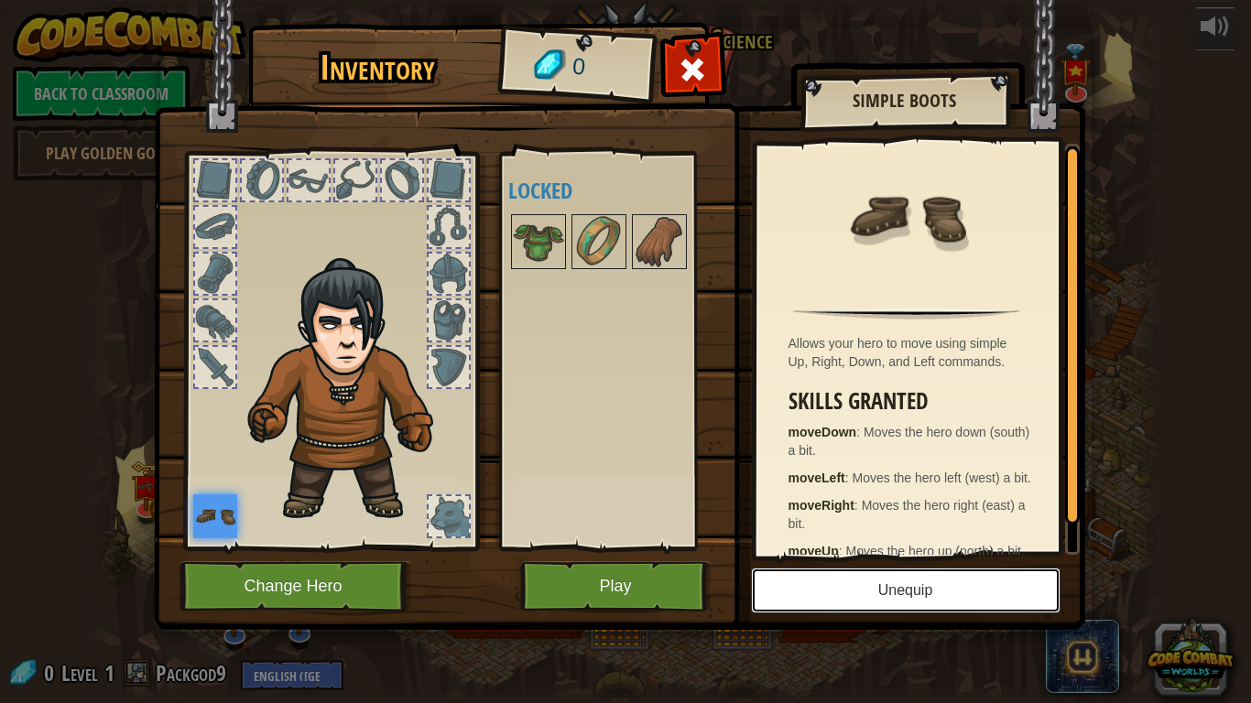
click at [888, 579] on button "Unequip" at bounding box center [906, 591] width 310 height 46
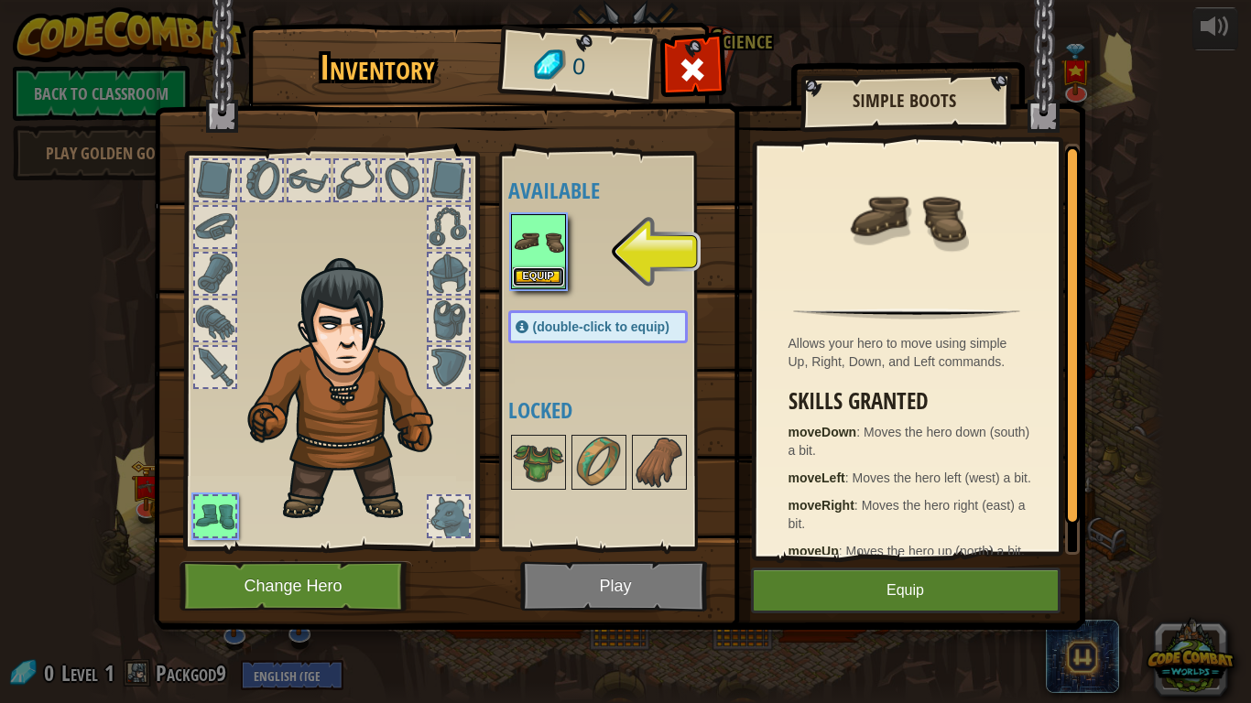
click at [540, 279] on button "Equip" at bounding box center [538, 276] width 51 height 19
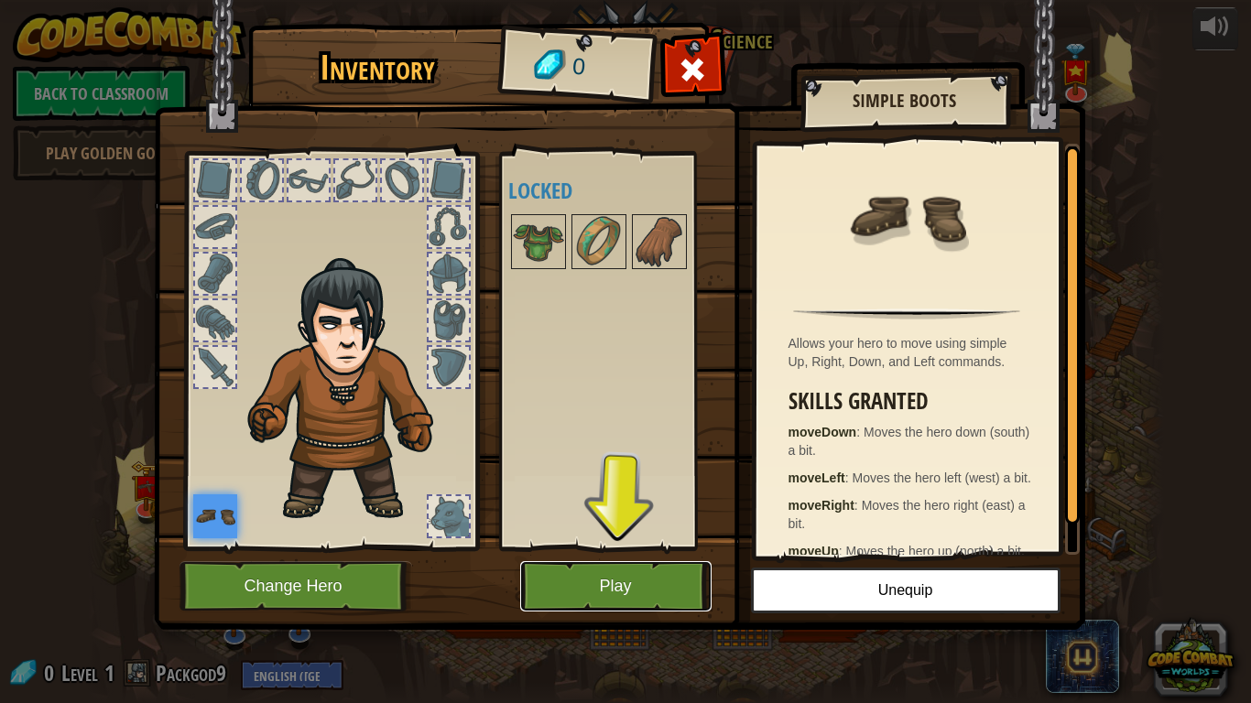
click at [581, 572] on button "Play" at bounding box center [615, 586] width 191 height 50
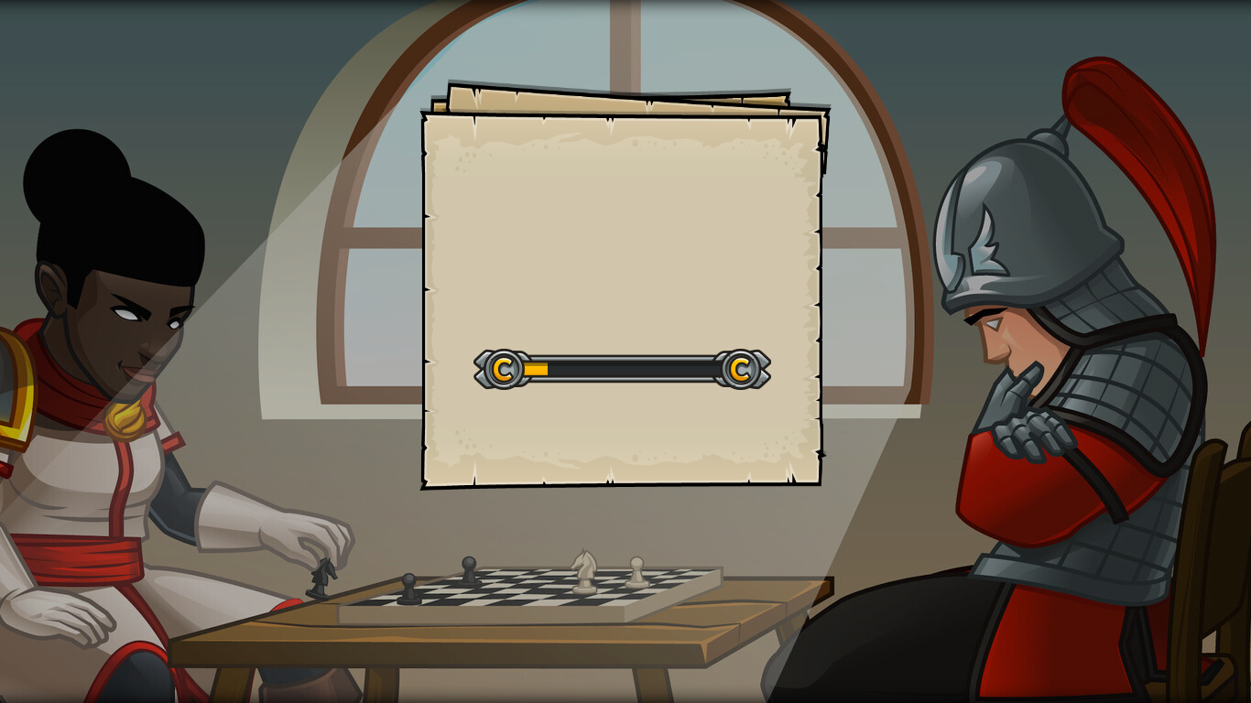
click at [819, 74] on div "Goals Start Level Error loading from server. Try refreshing the page. You'll ne…" at bounding box center [625, 351] width 1251 height 703
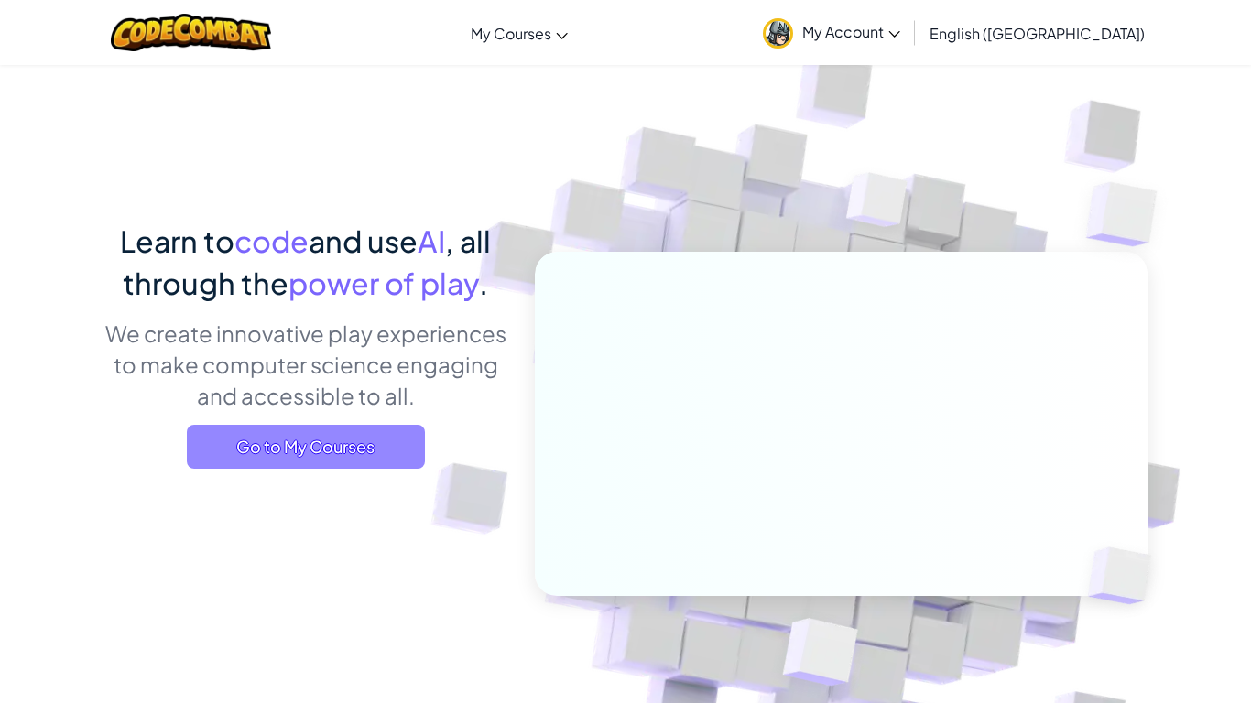
click at [343, 449] on span "Go to My Courses" at bounding box center [306, 447] width 238 height 44
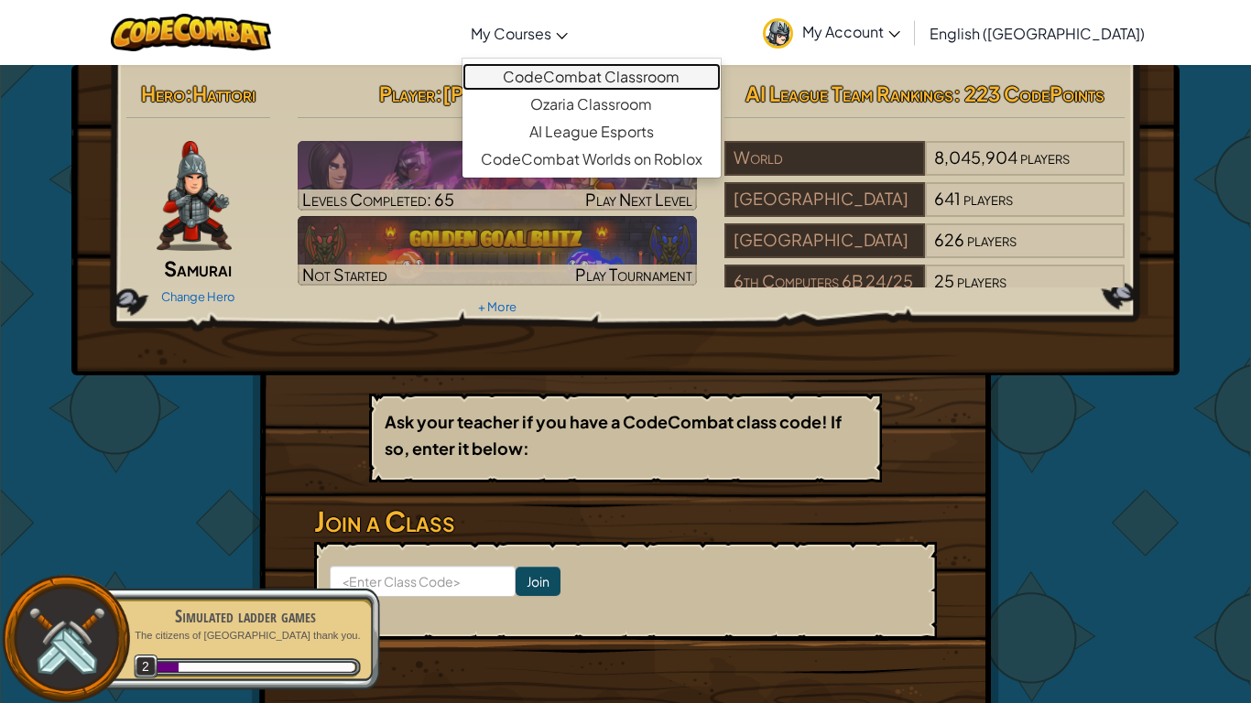
click at [610, 82] on link "CodeCombat Classroom" at bounding box center [592, 76] width 258 height 27
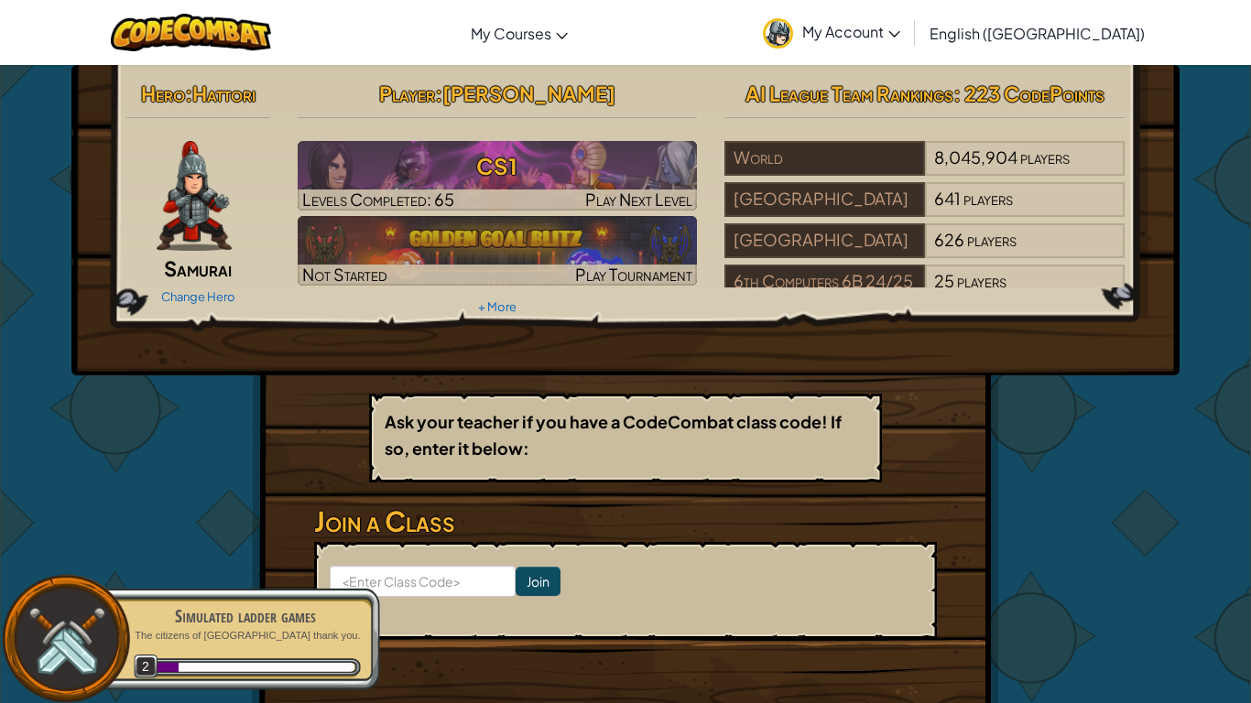
click at [900, 37] on span "My Account" at bounding box center [851, 31] width 98 height 19
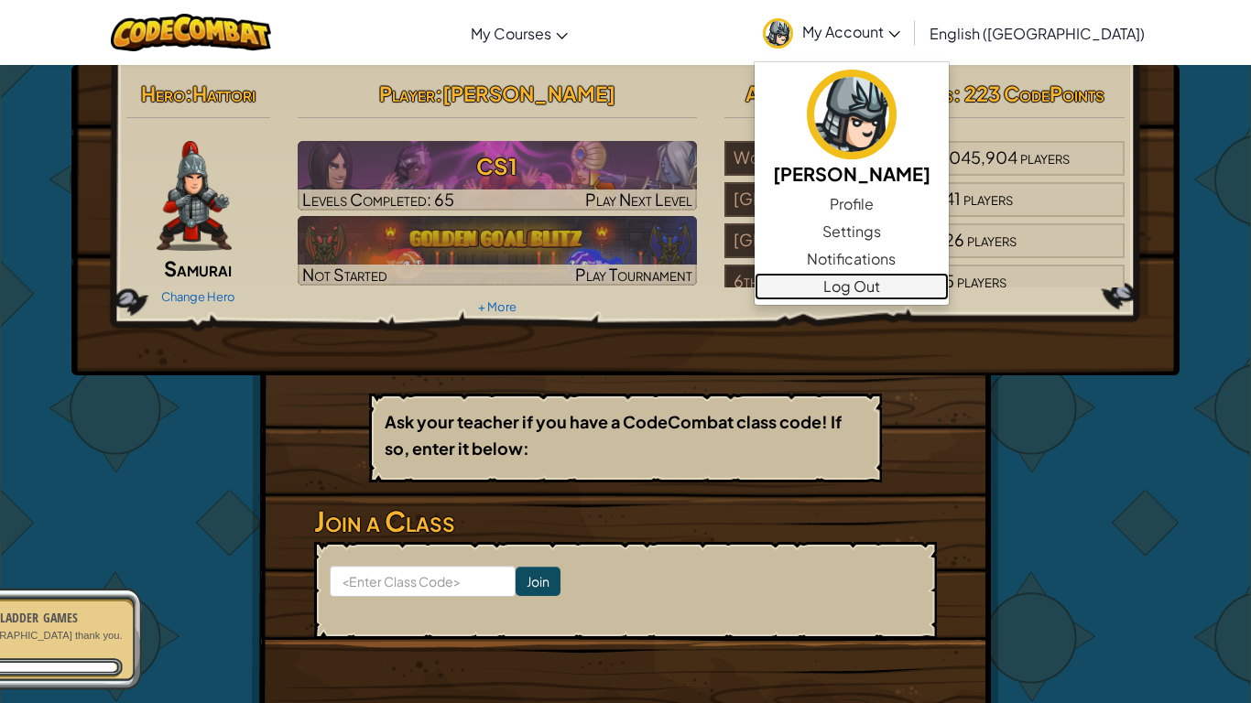
click at [949, 281] on link "Log Out" at bounding box center [852, 286] width 194 height 27
